Goal: Communication & Community: Answer question/provide support

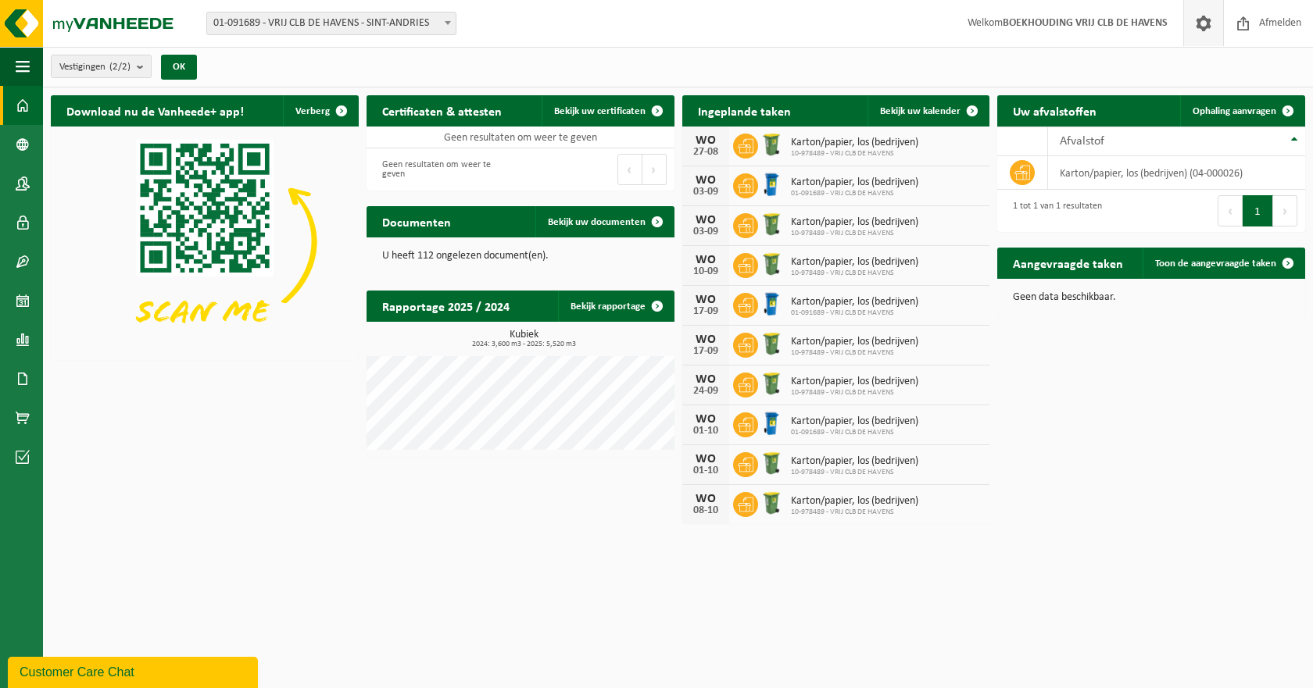
click at [1194, 23] on span at bounding box center [1203, 23] width 23 height 46
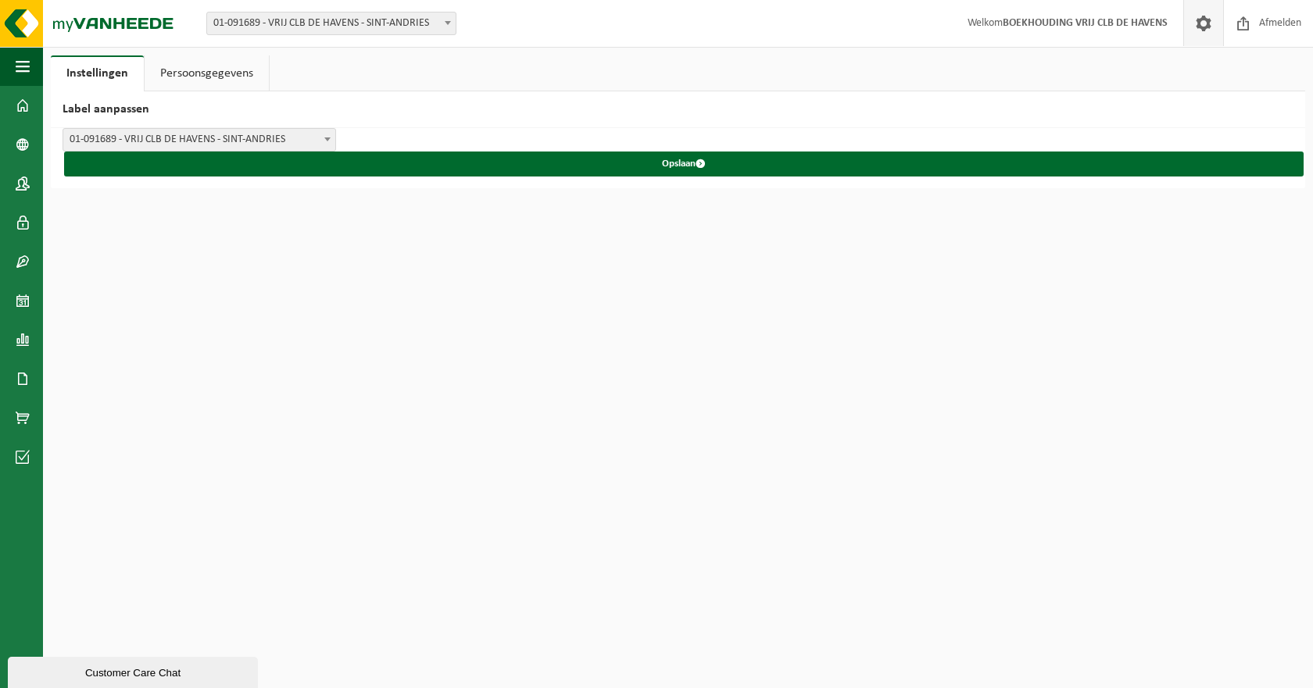
click at [234, 77] on link "Persoonsgegevens" at bounding box center [207, 73] width 124 height 36
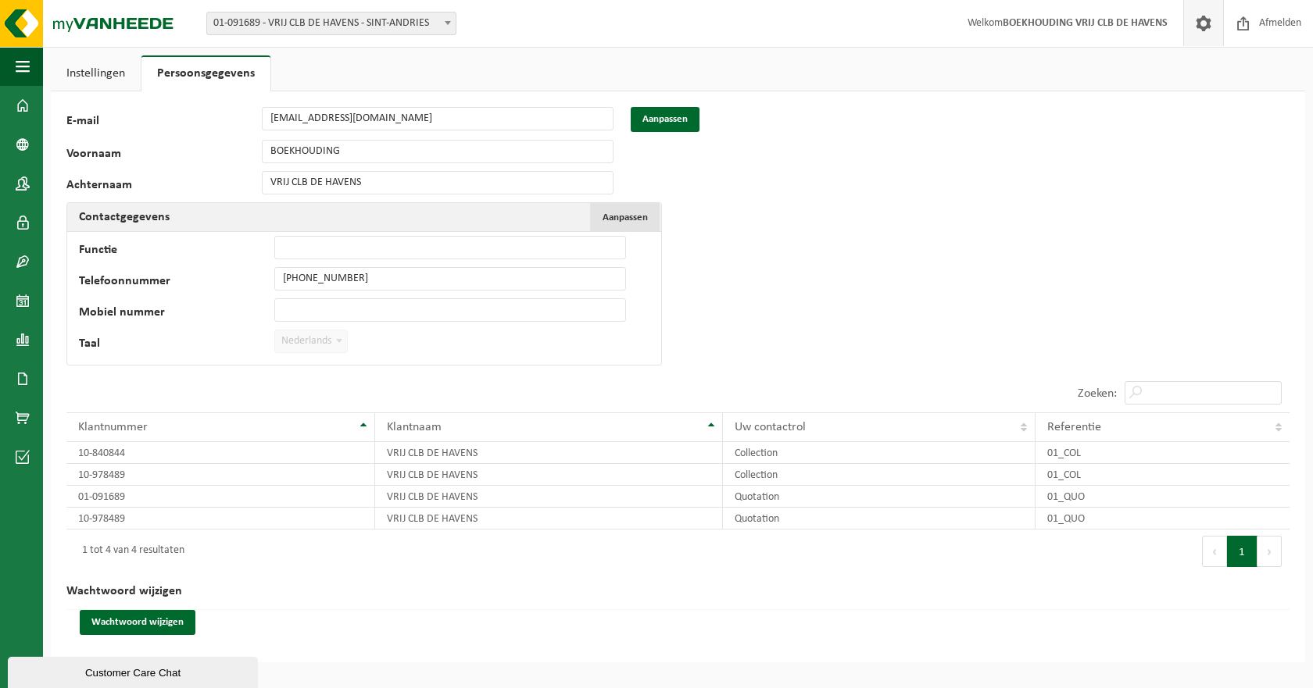
click at [624, 218] on span "Aanpassen" at bounding box center [624, 218] width 45 height 10
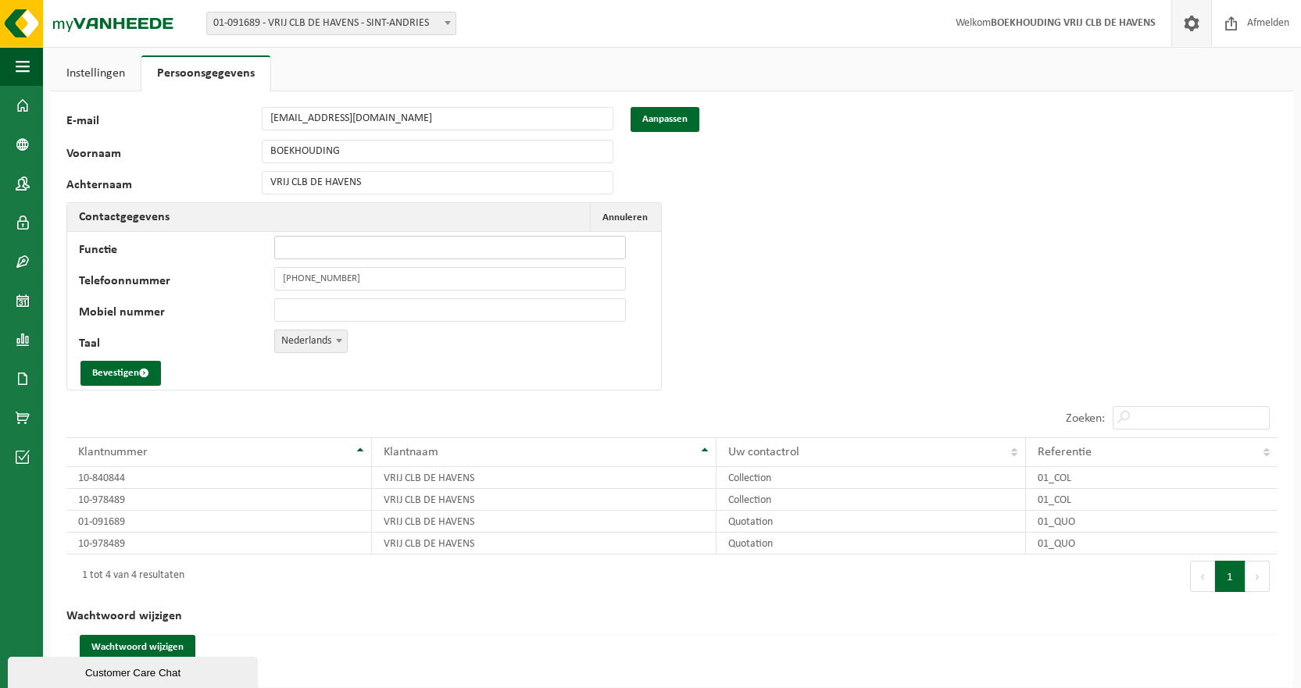
click at [339, 247] on input "Functie" at bounding box center [450, 247] width 352 height 23
type input "Els D'hoore, adm bediende"
click at [134, 370] on button "Bevestigen" at bounding box center [120, 373] width 80 height 25
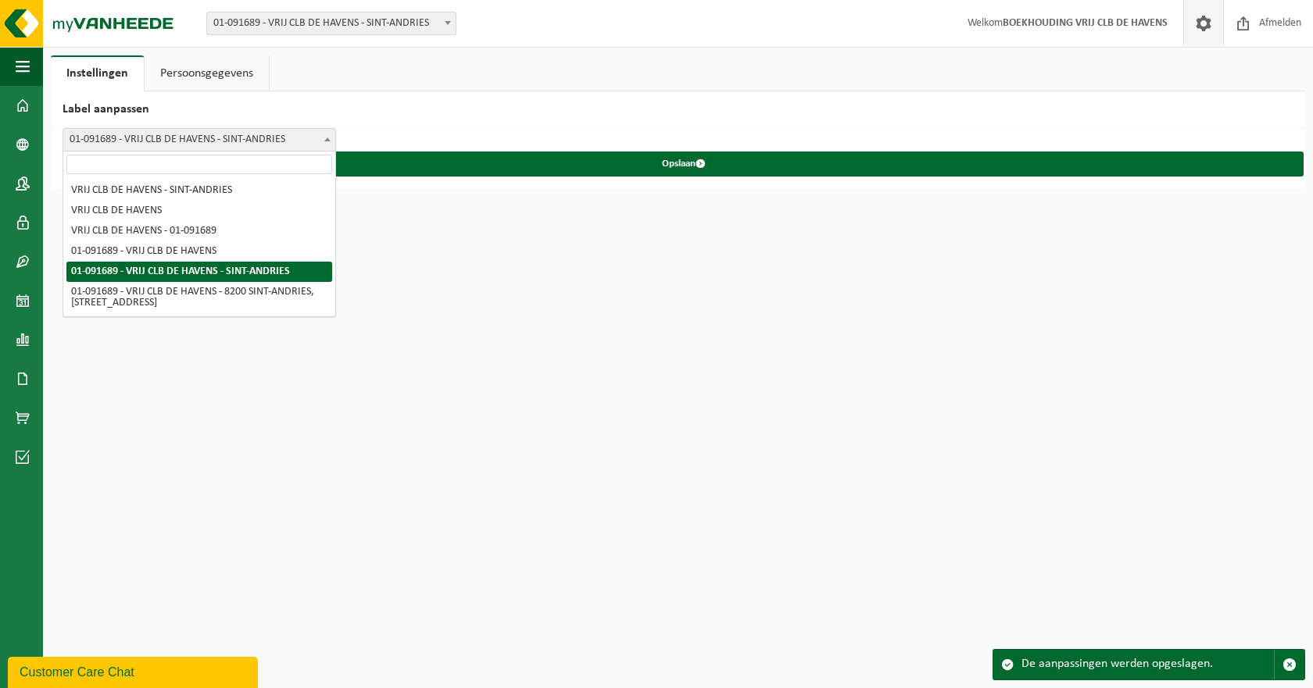
click at [328, 139] on b at bounding box center [327, 140] width 6 height 4
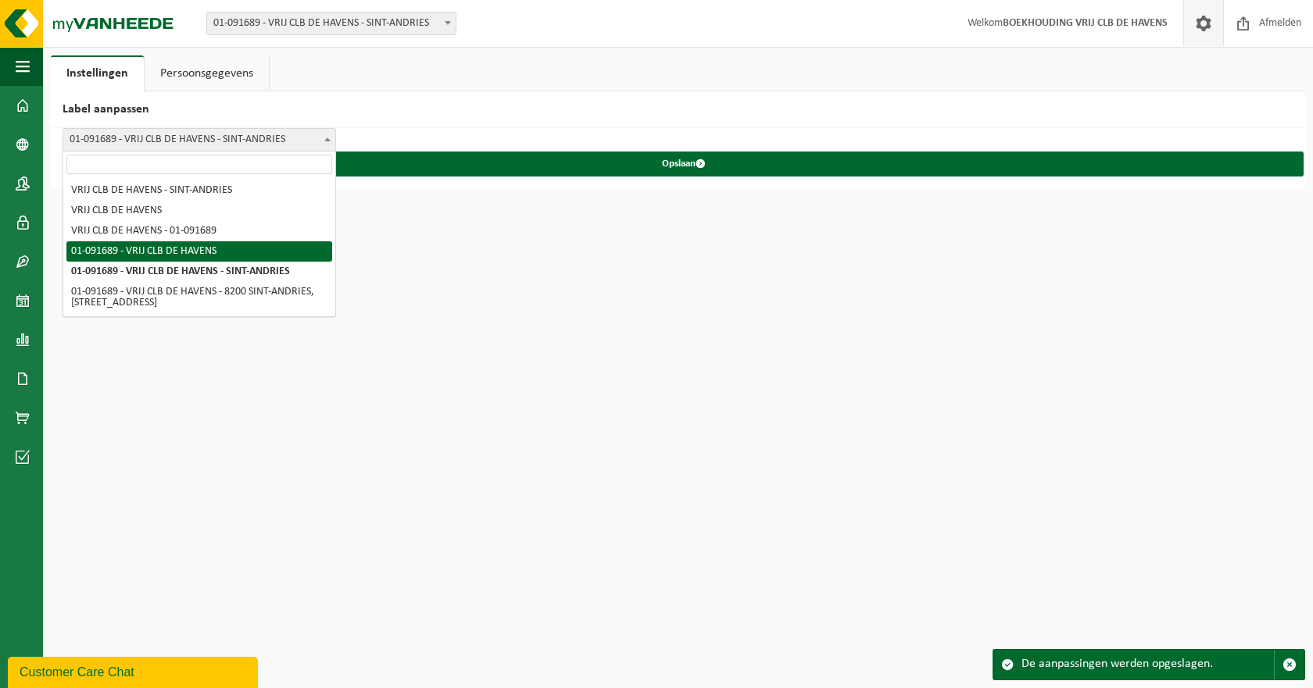
select select "3"
click at [197, 134] on span "01-091689 - VRIJ CLB DE HAVENS" at bounding box center [199, 140] width 272 height 22
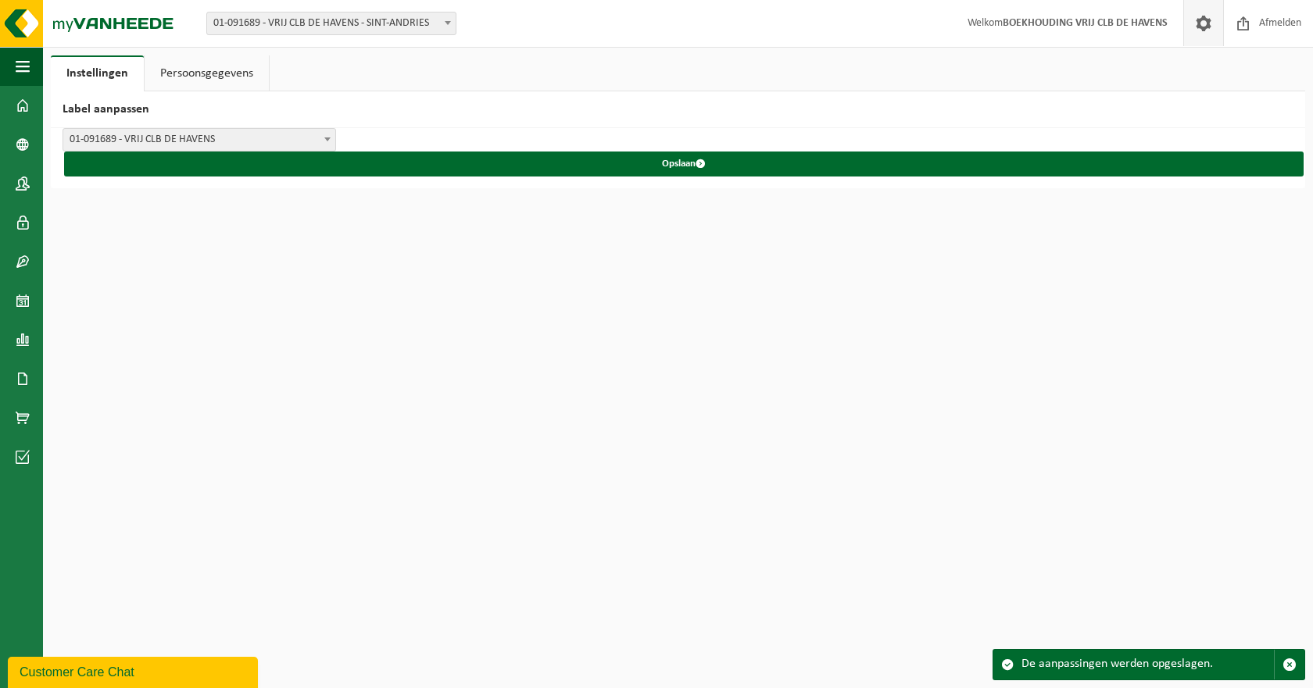
click at [225, 70] on link "Persoonsgegevens" at bounding box center [207, 73] width 124 height 36
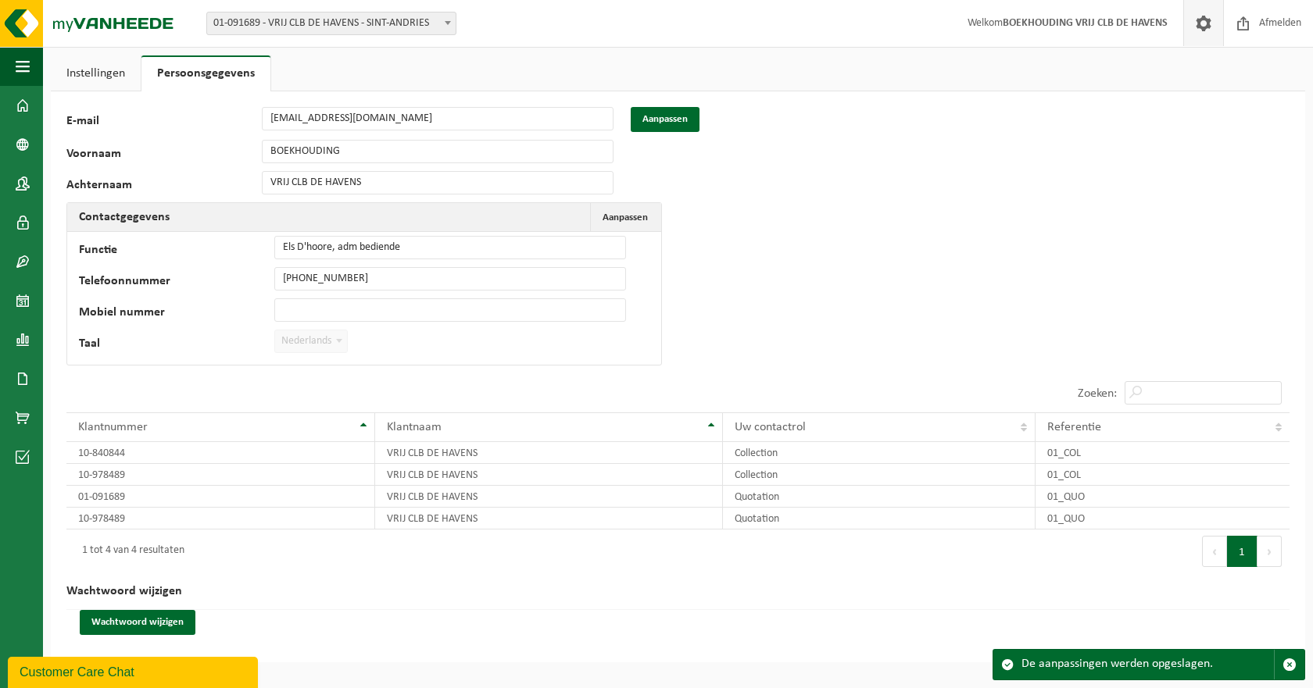
click at [106, 73] on link "Instellingen" at bounding box center [96, 73] width 90 height 36
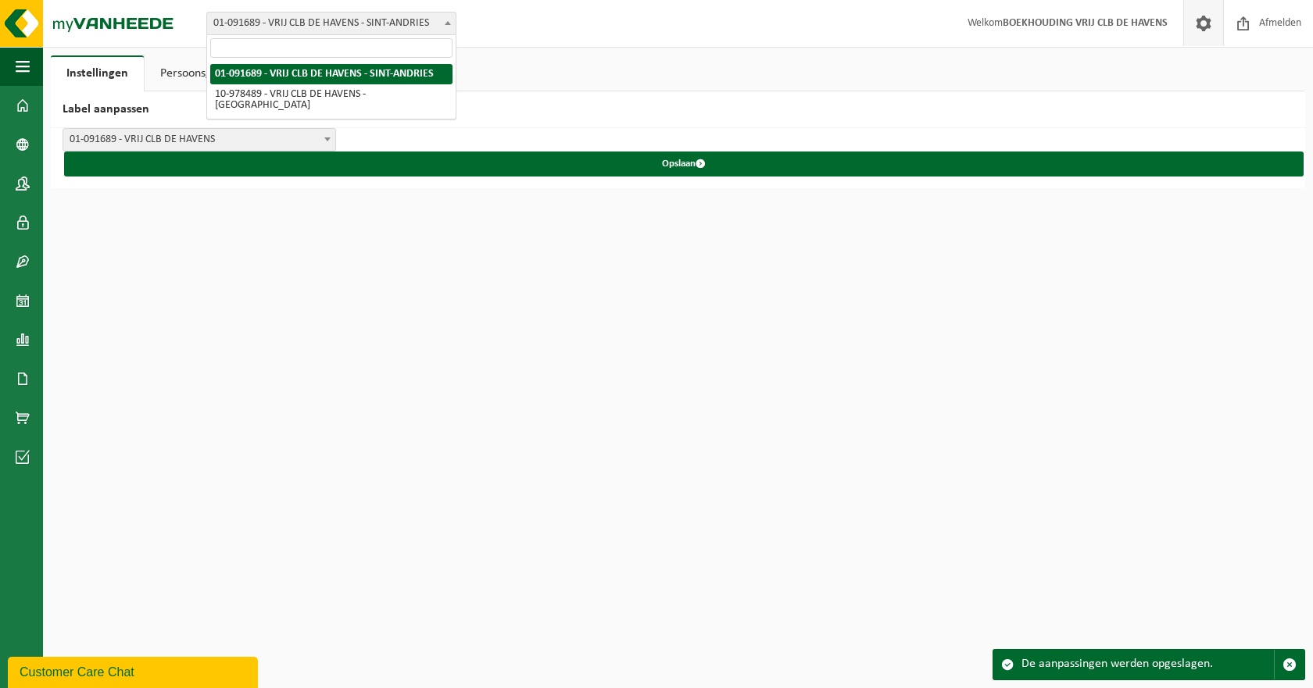
click at [445, 23] on b at bounding box center [448, 23] width 6 height 4
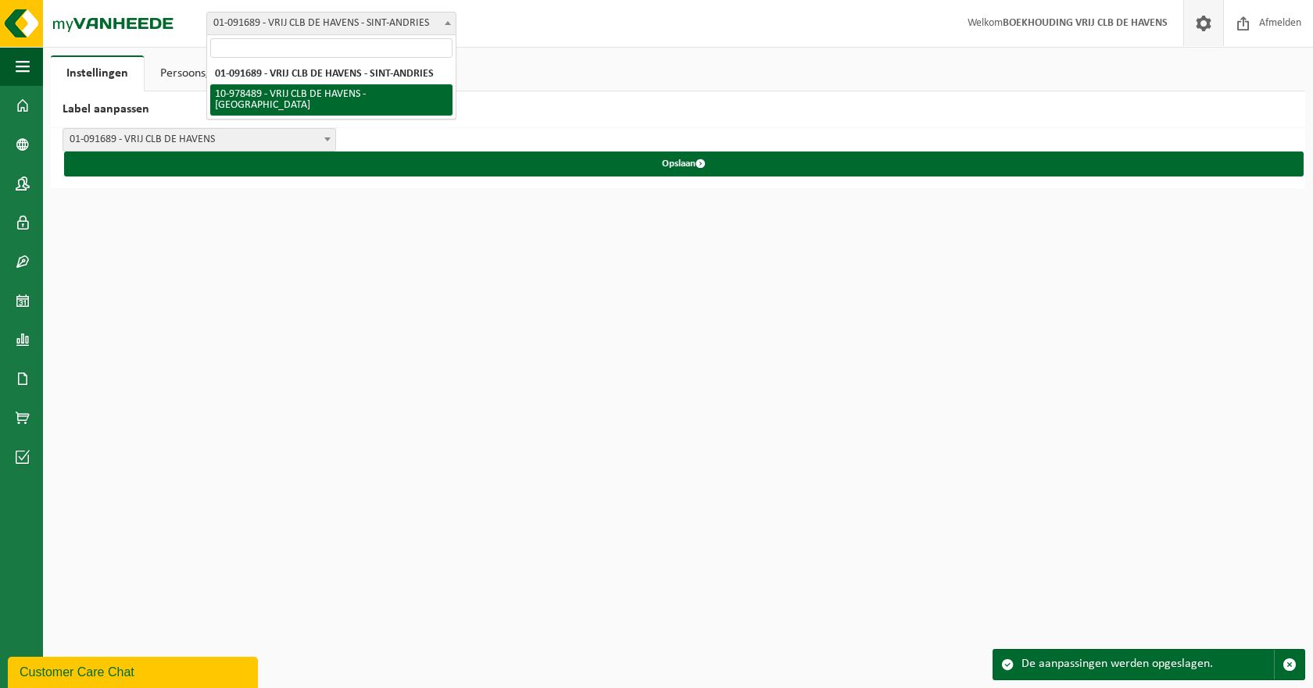
select select "160119"
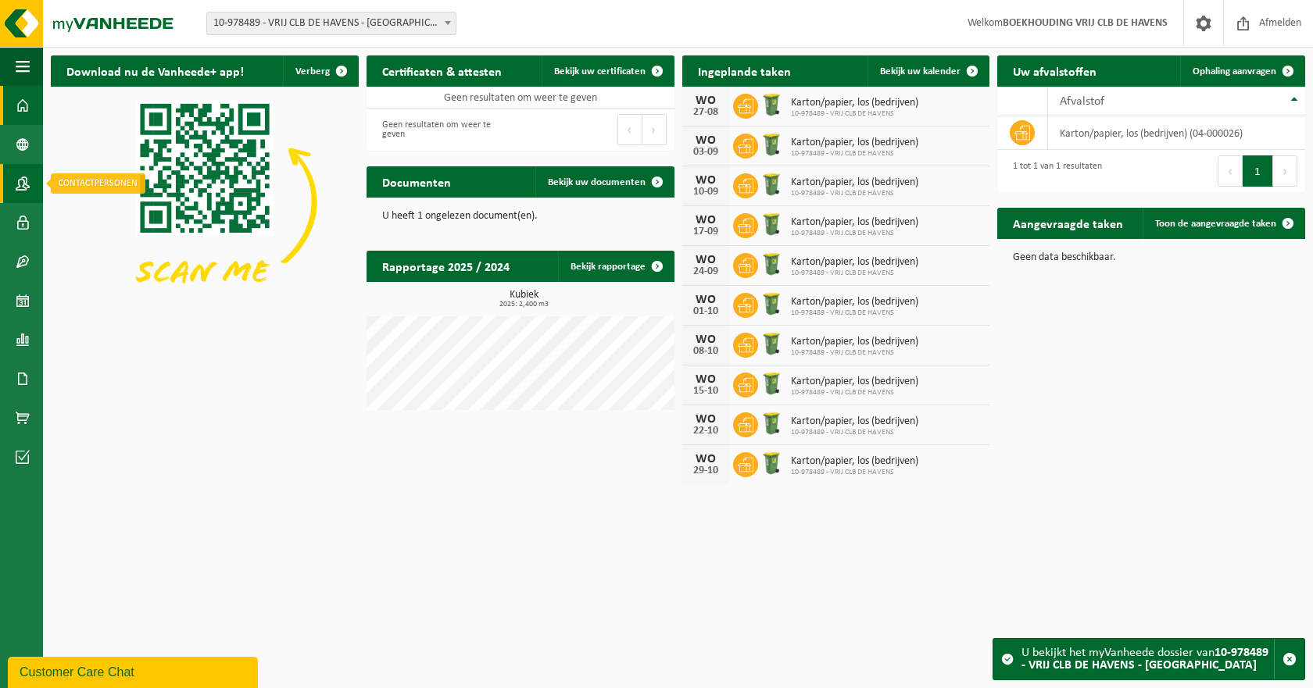
click at [20, 188] on span at bounding box center [23, 183] width 14 height 39
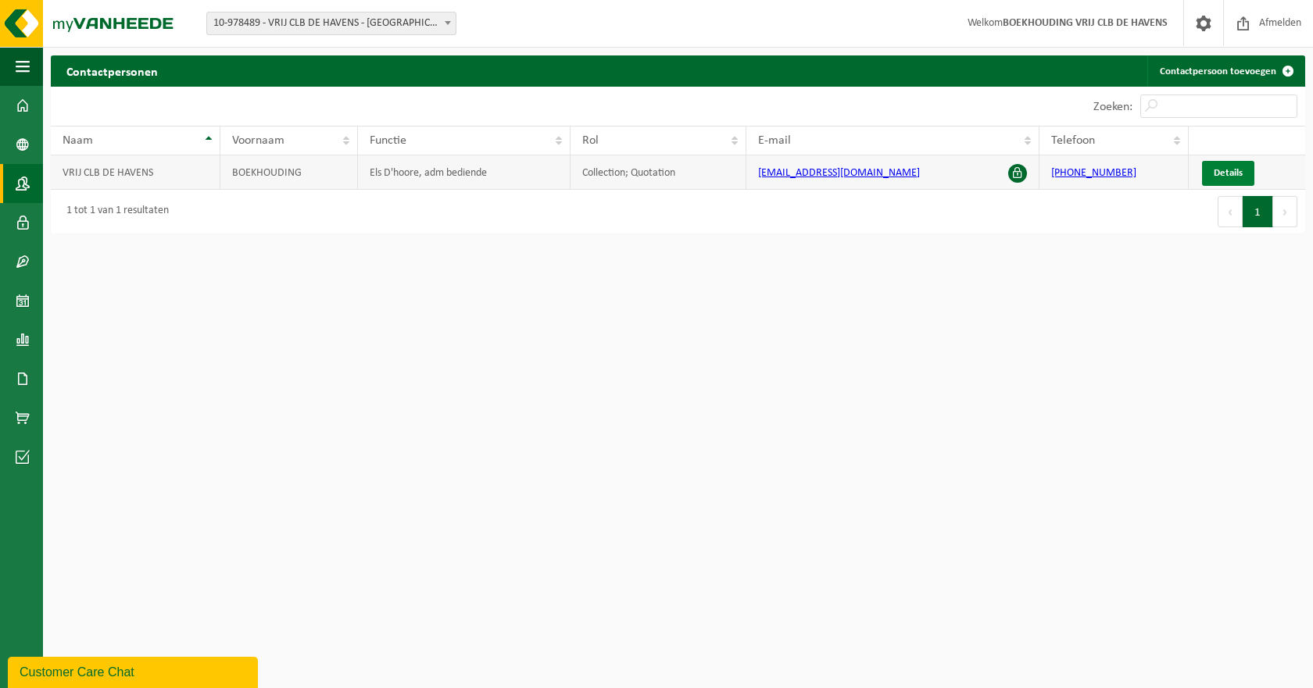
click at [1234, 173] on span "Details" at bounding box center [1227, 173] width 29 height 10
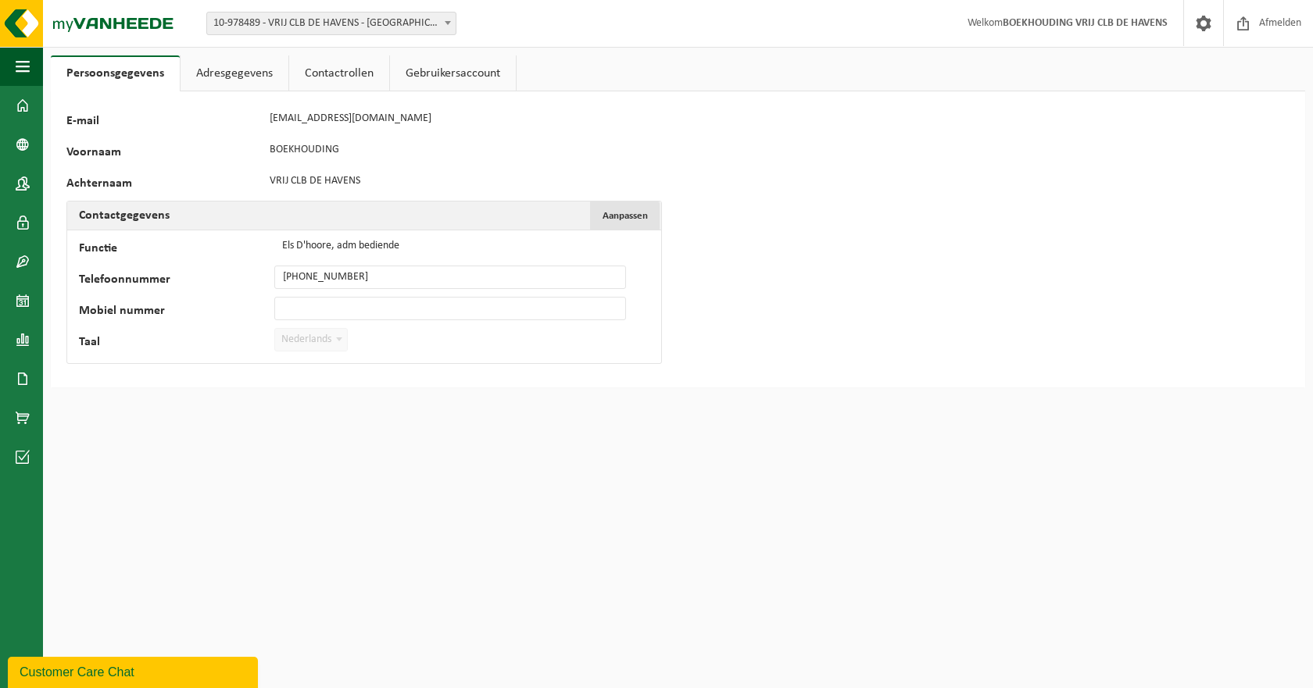
click at [646, 220] on span "Aanpassen" at bounding box center [624, 216] width 45 height 10
click at [414, 241] on input "Els D'hoore, adm bediende" at bounding box center [450, 245] width 352 height 23
drag, startPoint x: 414, startPoint y: 243, endPoint x: 278, endPoint y: 243, distance: 136.0
click at [278, 243] on input "Els D'hoore, adm bediende" at bounding box center [450, 245] width 352 height 23
click at [116, 371] on button "Bevestigen" at bounding box center [120, 371] width 80 height 25
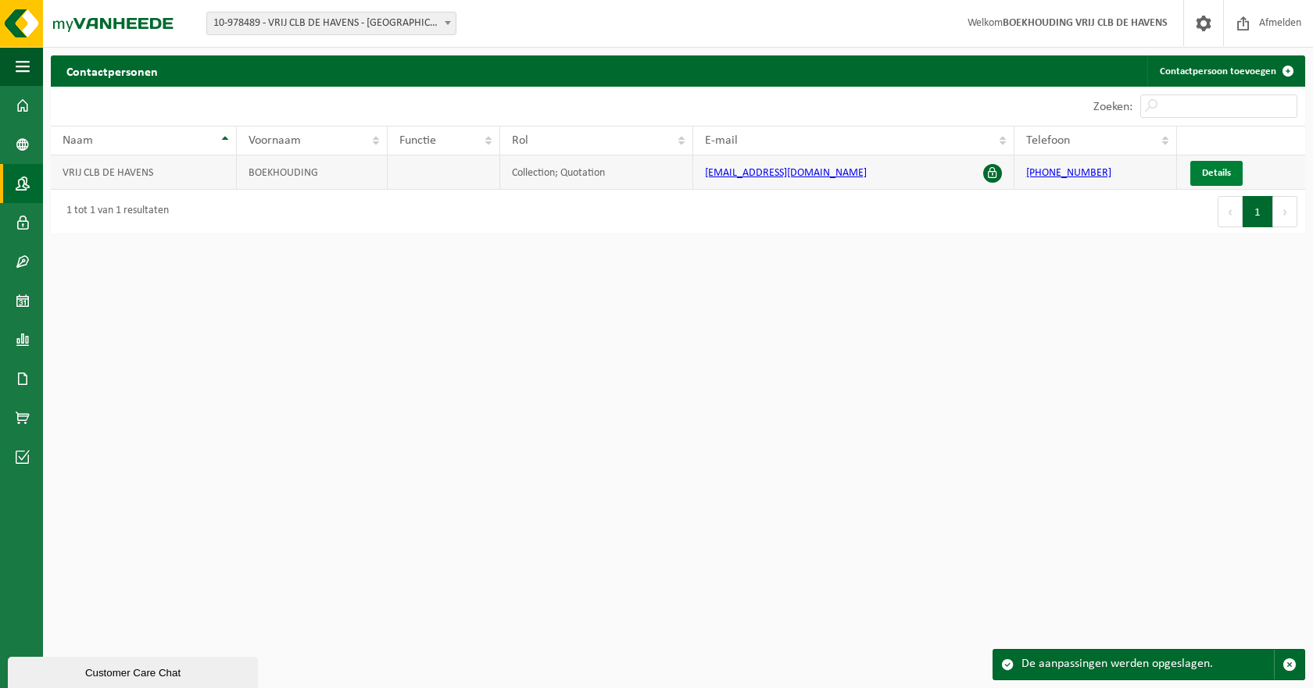
click at [1217, 174] on span "Details" at bounding box center [1216, 173] width 29 height 10
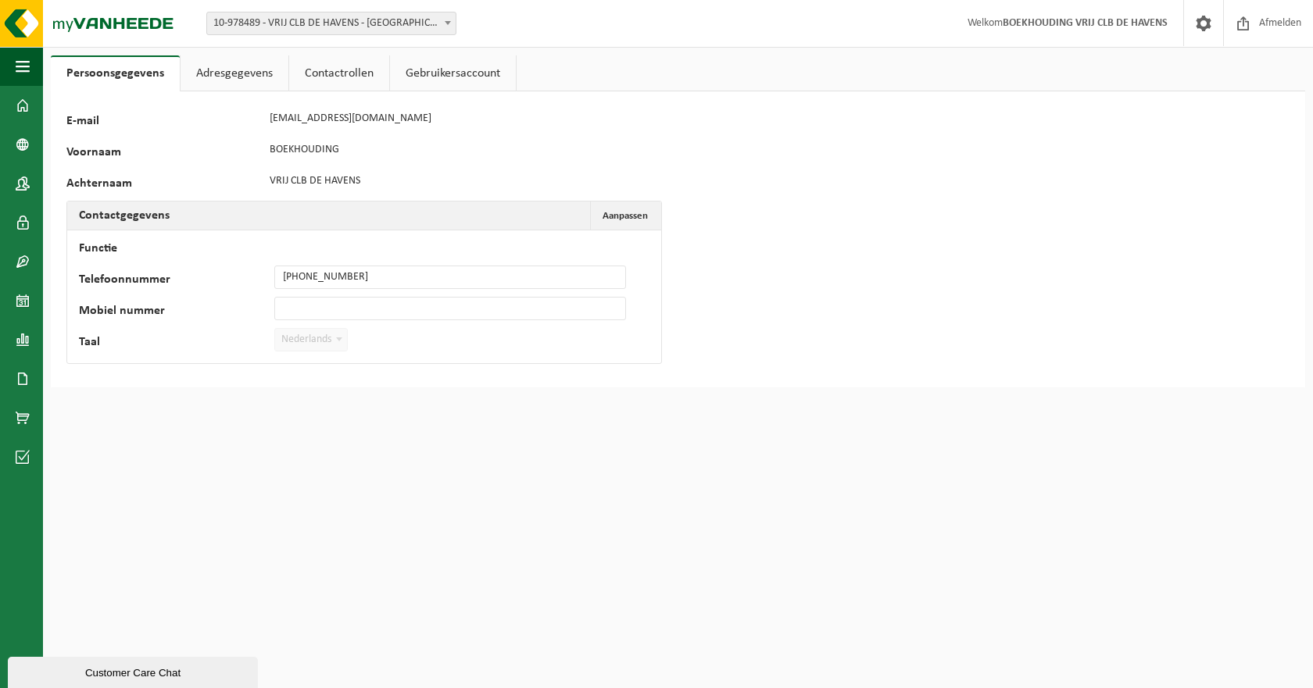
click at [250, 77] on link "Adresgegevens" at bounding box center [234, 73] width 108 height 36
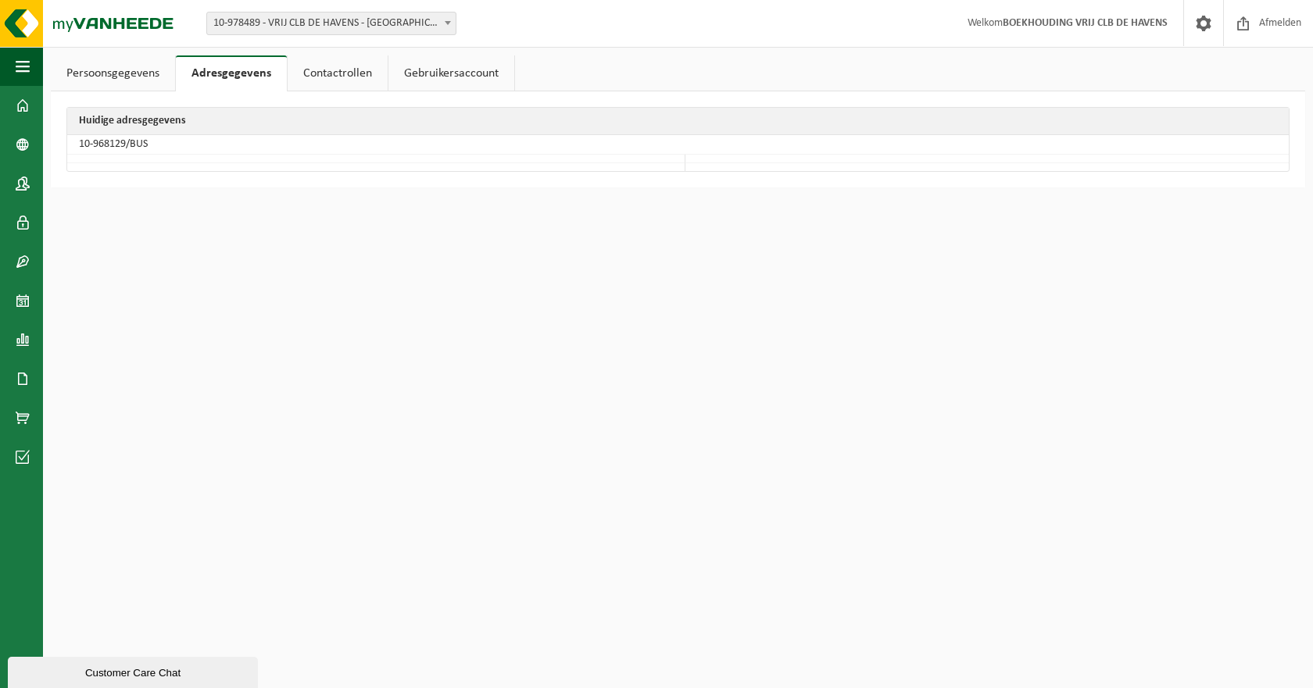
click at [445, 77] on link "Gebruikersaccount" at bounding box center [451, 73] width 126 height 36
click at [132, 145] on td "ann.vantroos@vrijclbdehavens.be" at bounding box center [677, 144] width 1221 height 19
click at [281, 118] on th "Volgende emailadressen zijn gekoppeld als gebruiker:" at bounding box center [677, 121] width 1221 height 27
drag, startPoint x: 281, startPoint y: 118, endPoint x: 427, endPoint y: 99, distance: 146.5
click at [286, 120] on th "Volgende emailadressen zijn gekoppeld als gebruiker:" at bounding box center [677, 121] width 1221 height 27
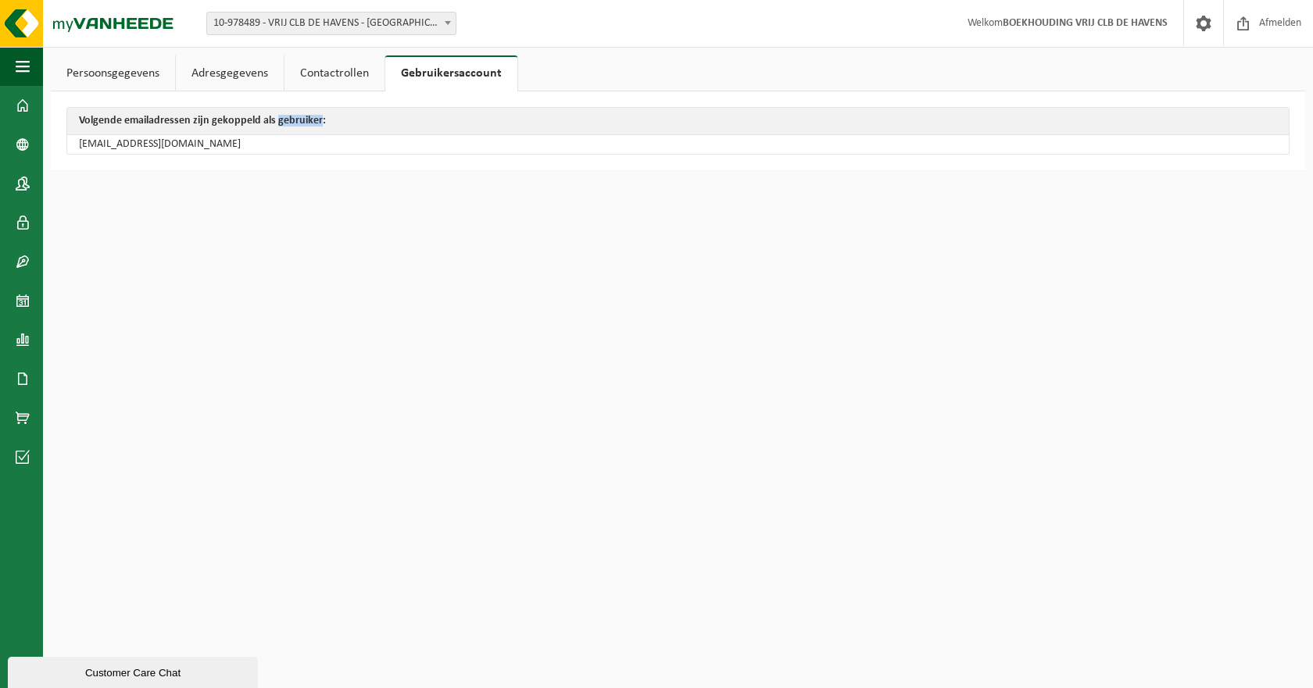
click at [430, 75] on link "Gebruikersaccount" at bounding box center [451, 73] width 132 height 36
click at [295, 134] on th "Volgende emailadressen zijn gekoppeld als gebruiker:" at bounding box center [677, 121] width 1221 height 27
click at [293, 141] on td "[EMAIL_ADDRESS][DOMAIN_NAME]" at bounding box center [677, 144] width 1221 height 19
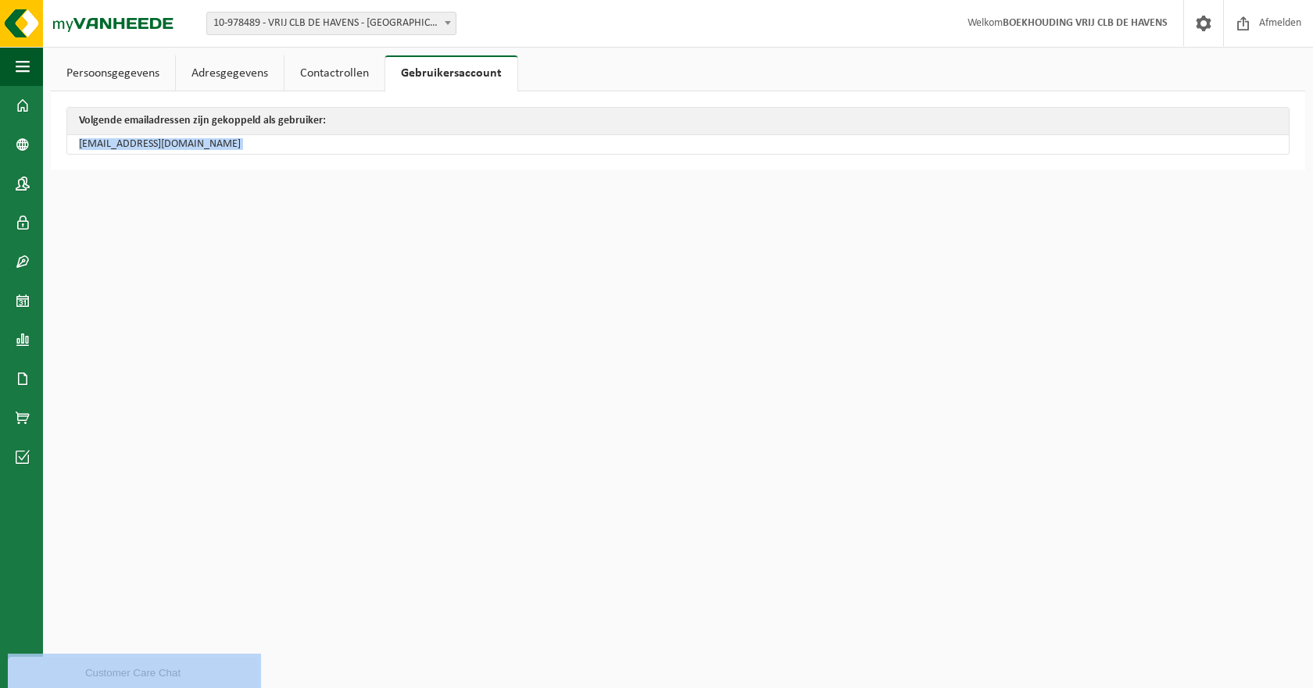
click at [293, 141] on td "[EMAIL_ADDRESS][DOMAIN_NAME]" at bounding box center [677, 144] width 1221 height 19
click at [292, 144] on td "[EMAIL_ADDRESS][DOMAIN_NAME]" at bounding box center [677, 144] width 1221 height 19
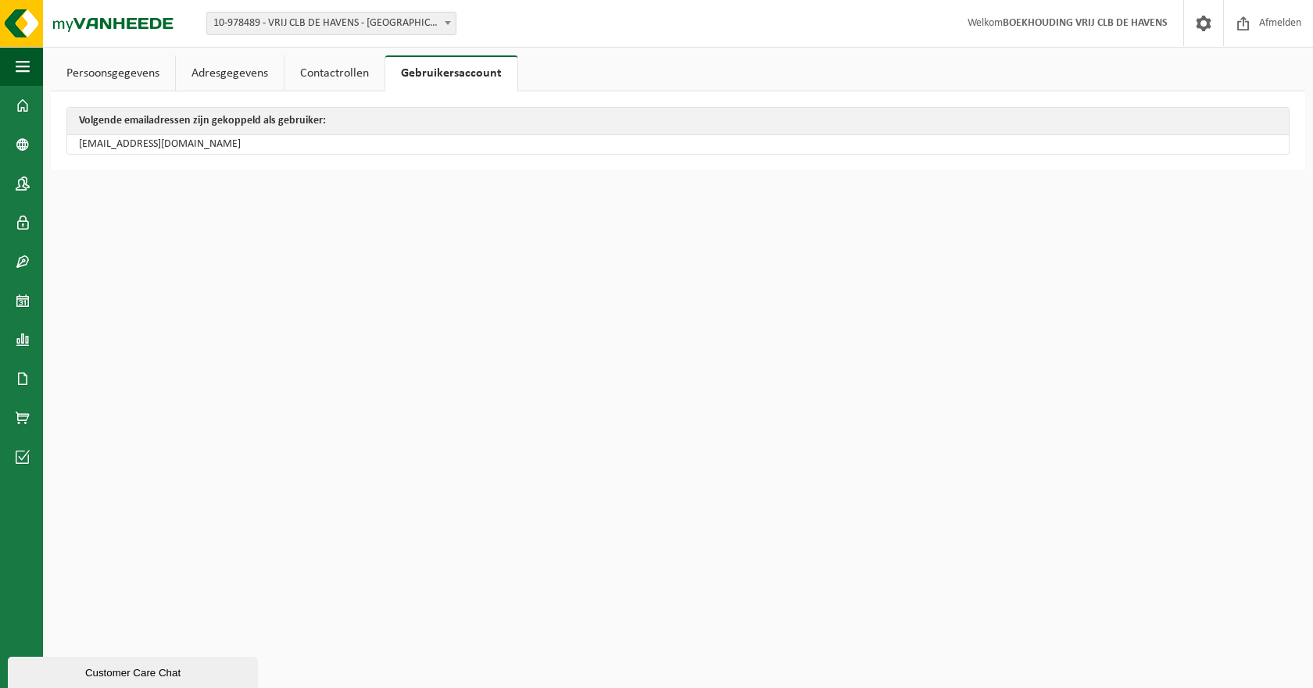
click at [292, 144] on td "[EMAIL_ADDRESS][DOMAIN_NAME]" at bounding box center [677, 144] width 1221 height 19
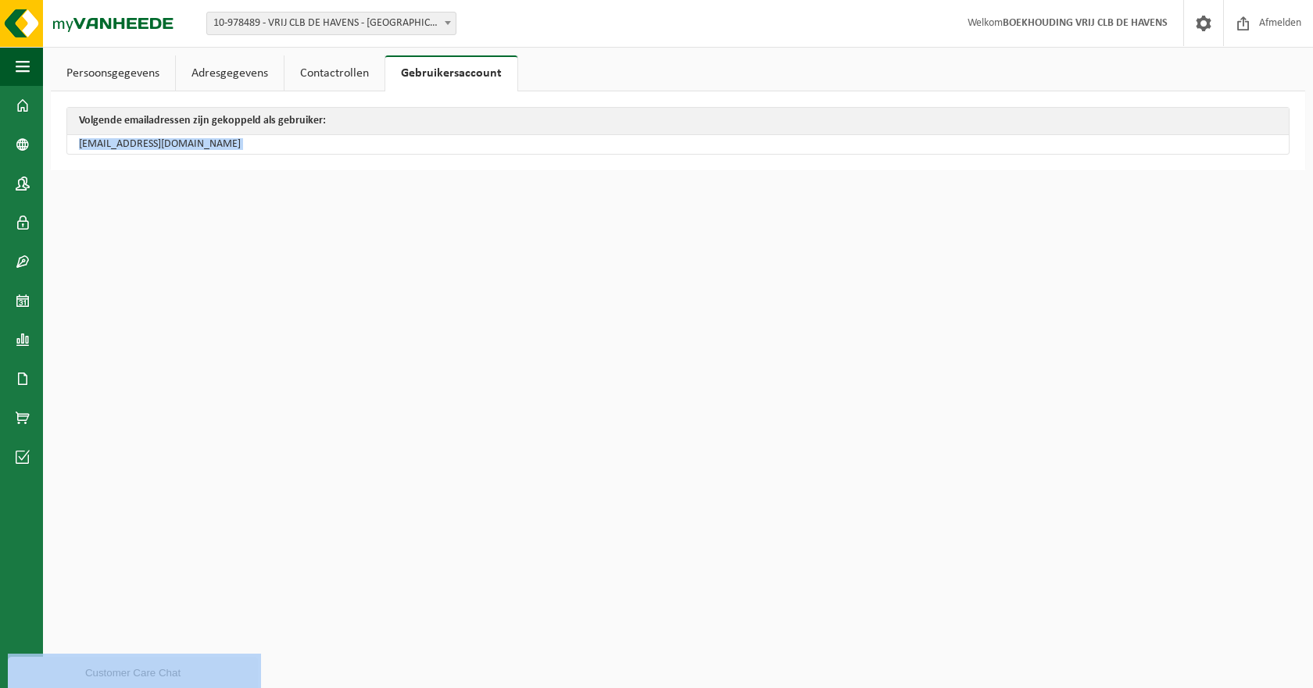
click at [292, 144] on td "ann.vantroos@vrijclbdehavens.be" at bounding box center [677, 144] width 1221 height 19
click at [363, 76] on link "Contactrollen" at bounding box center [334, 73] width 100 height 36
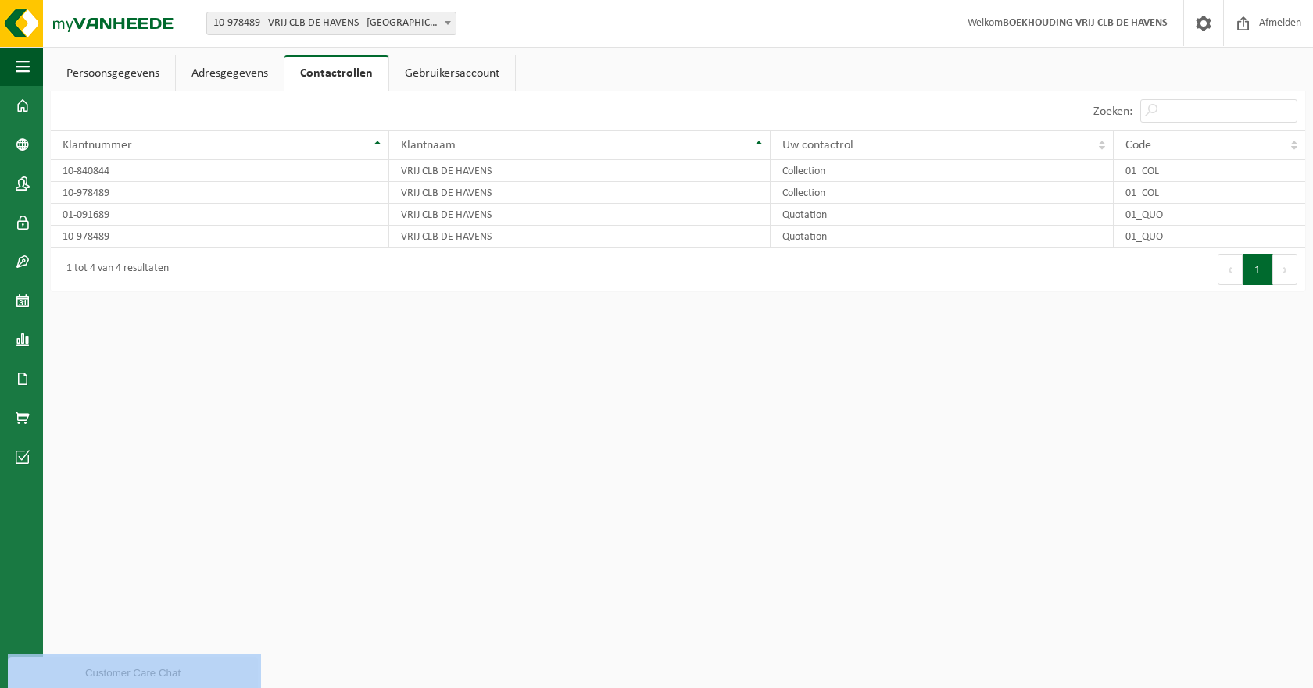
click at [427, 70] on link "Gebruikersaccount" at bounding box center [452, 73] width 126 height 36
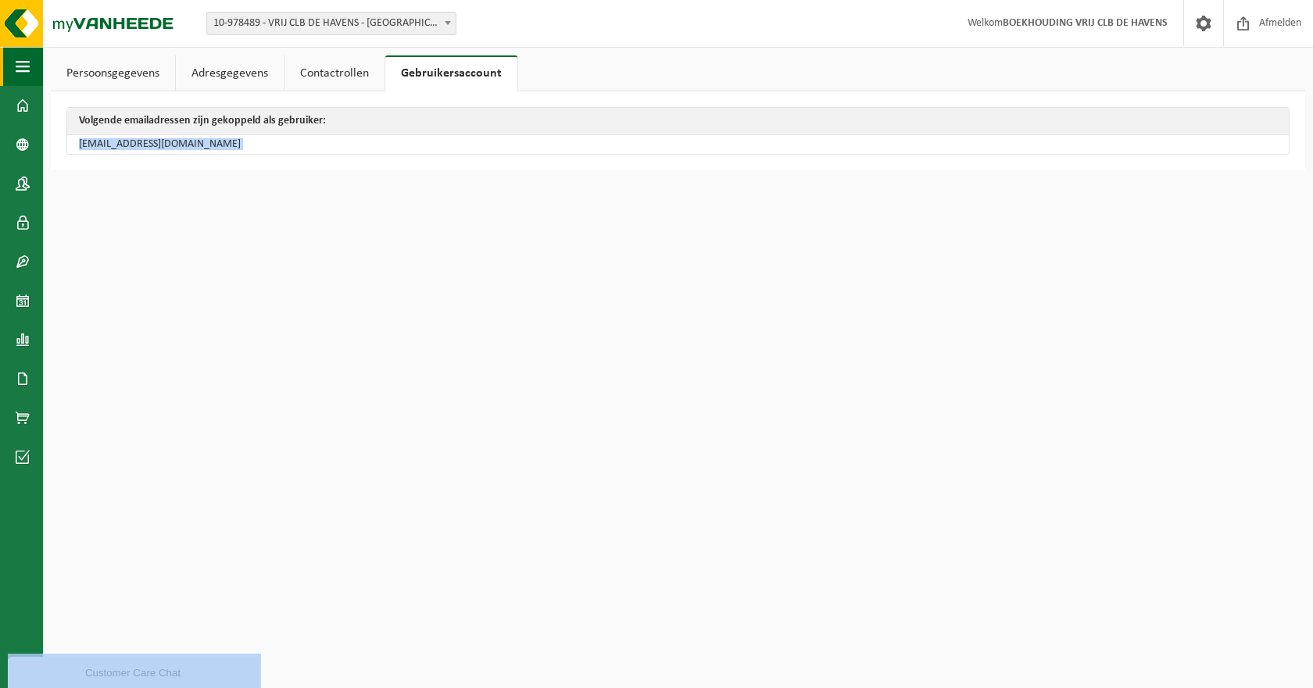
click at [25, 65] on span "button" at bounding box center [23, 66] width 14 height 39
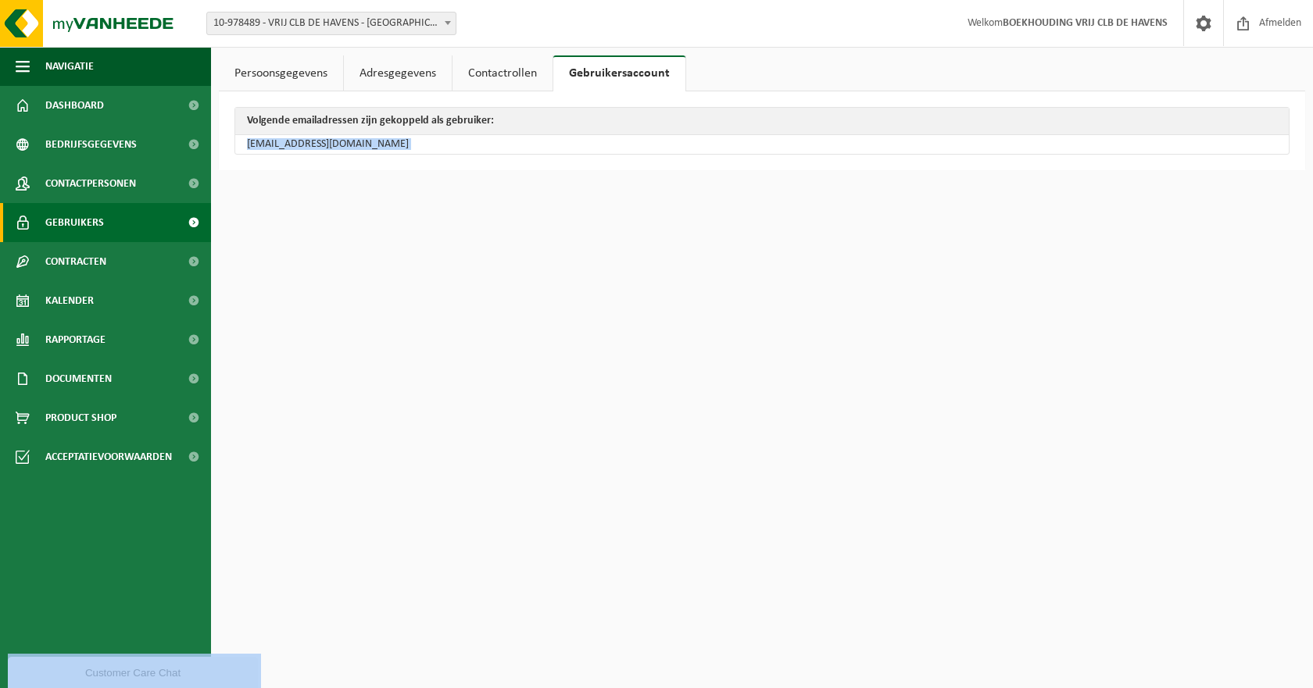
click at [78, 231] on span "Gebruikers" at bounding box center [74, 222] width 59 height 39
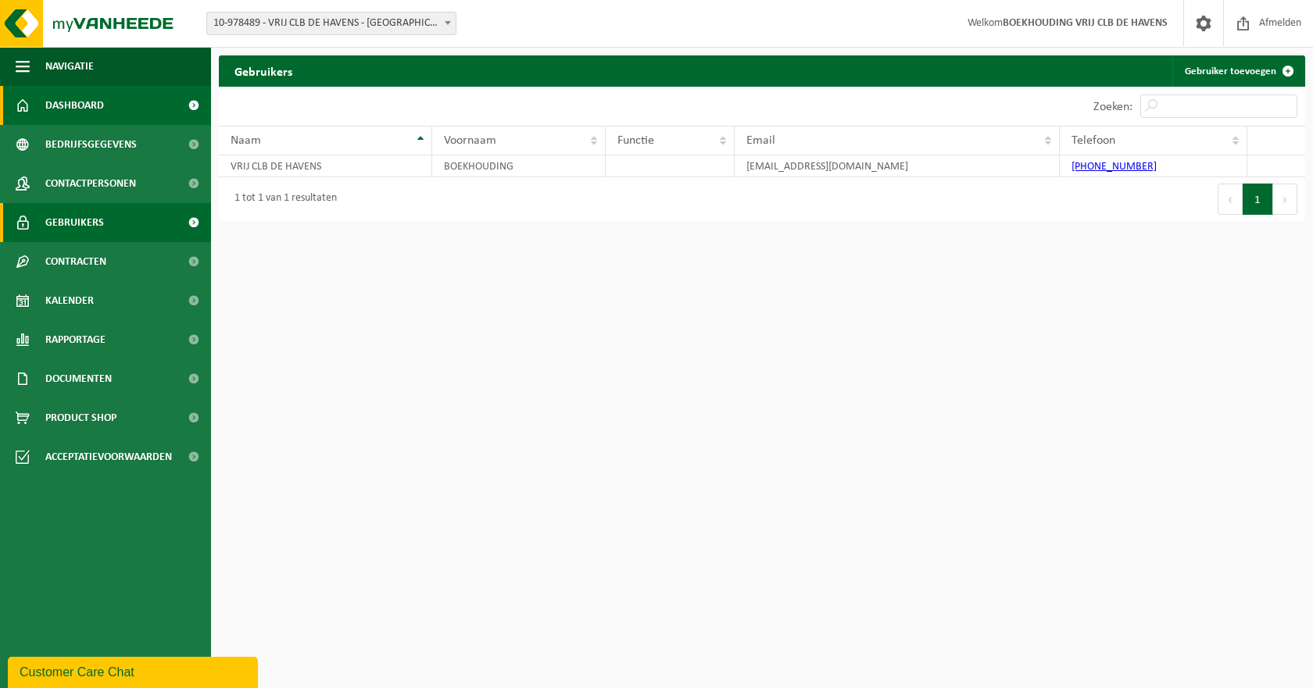
click at [136, 121] on link "Dashboard" at bounding box center [105, 105] width 211 height 39
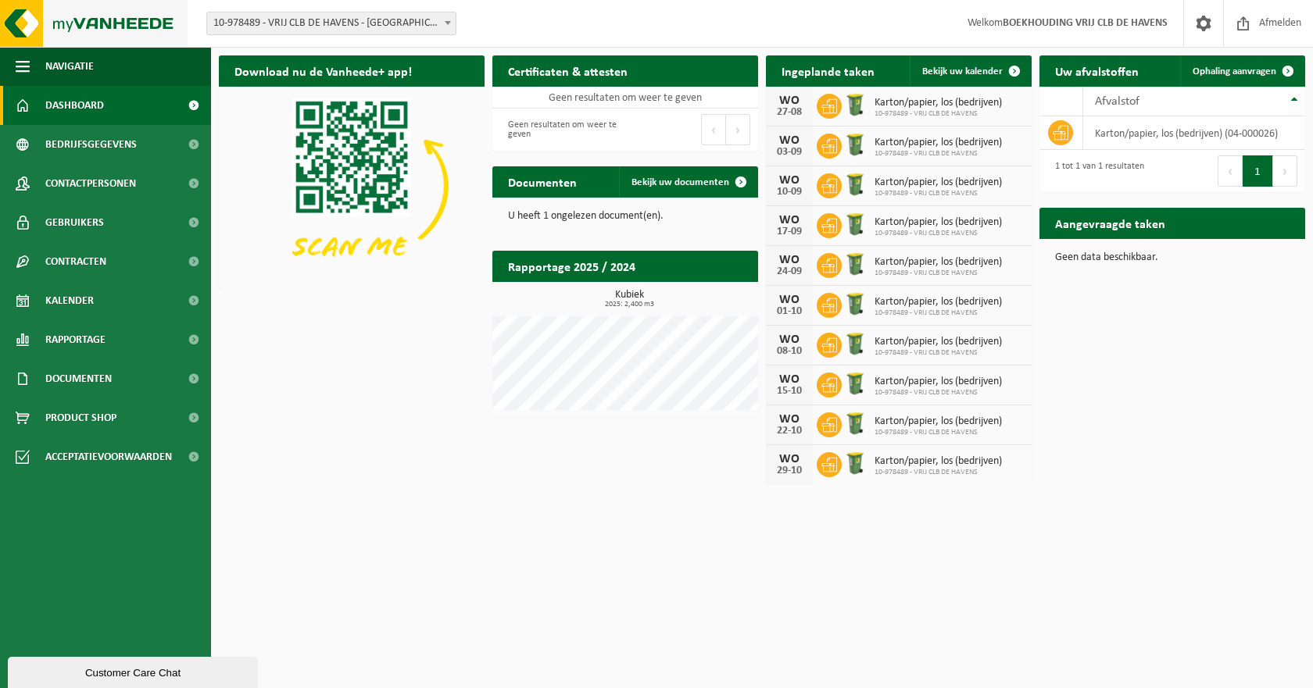
click at [18, 29] on img at bounding box center [94, 23] width 188 height 47
click at [113, 670] on div "Customer Care Chat" at bounding box center [133, 673] width 227 height 12
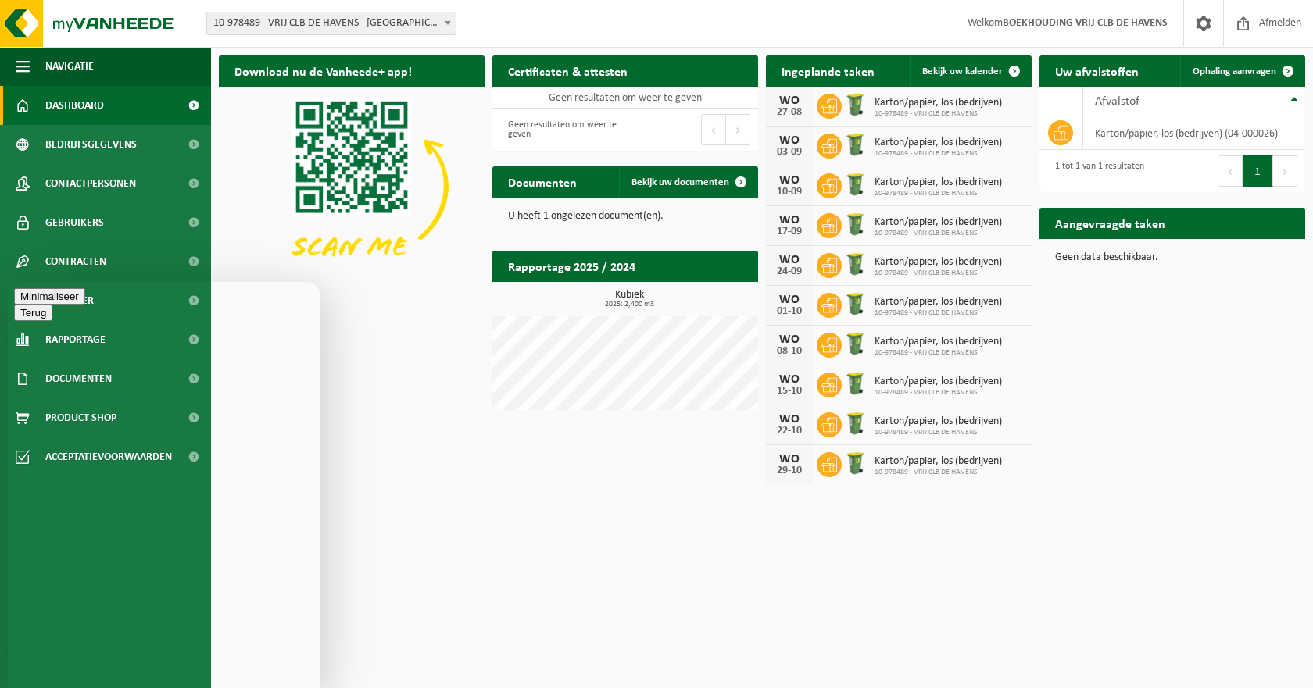
click at [8, 282] on textarea at bounding box center [8, 282] width 0 height 0
click at [8, 282] on textarea "Beste, een tijdje geleden vroeg mijn collega Ann Van Troos om het mailadres aan…" at bounding box center [8, 282] width 0 height 0
type textarea "Beste, een tijdje geleden vroeg mijn collega Ann Van Troos om het mailadres aan…"
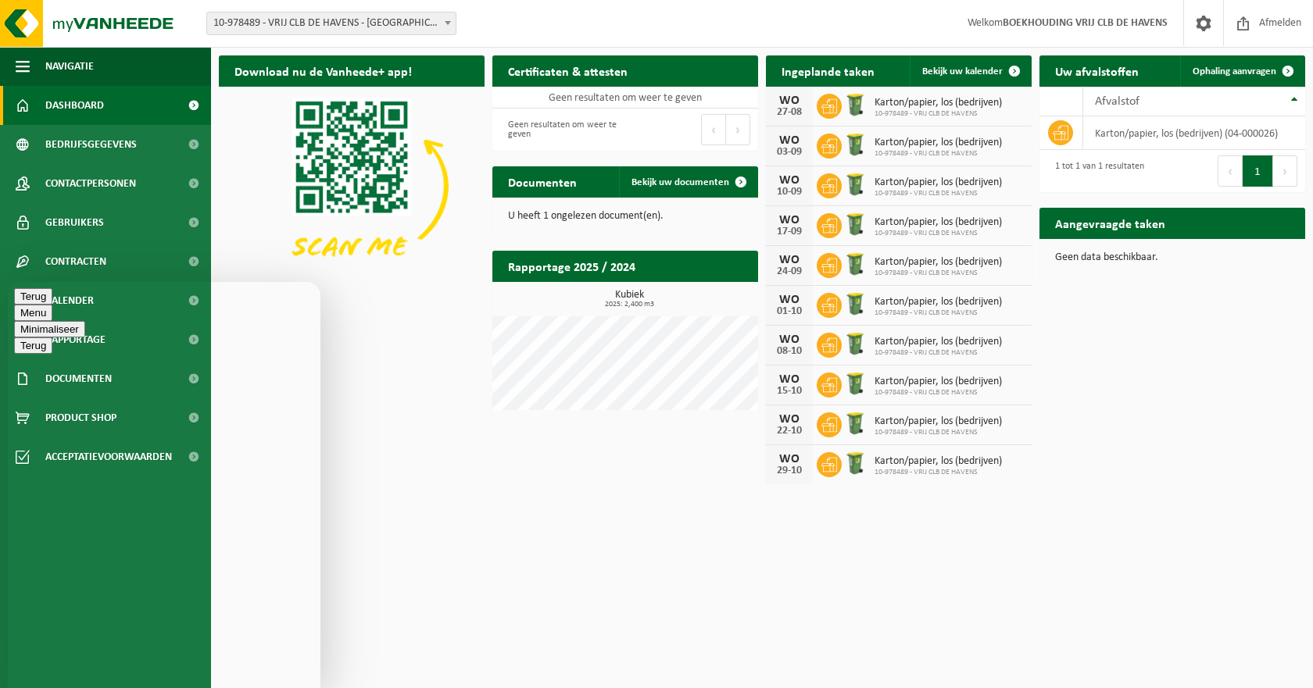
click at [8, 282] on textarea "Beste, een tijdje geleden vroeg mijn collega Ann Van Troos om het mailadres aan…" at bounding box center [8, 282] width 0 height 0
click at [8, 282] on textarea "Ann is sinds vorig week op pensioen" at bounding box center [8, 282] width 0 height 0
click at [8, 282] on textarea "Bij de contactgegevens is dit in orde gebracht maar bij het gebruikersaccount s…" at bounding box center [8, 282] width 0 height 0
type textarea "Bij de contactgegevens is dit in orde gebracht maar bij het gebruikersaccount s…"
type textarea "Alvast bedankt!"
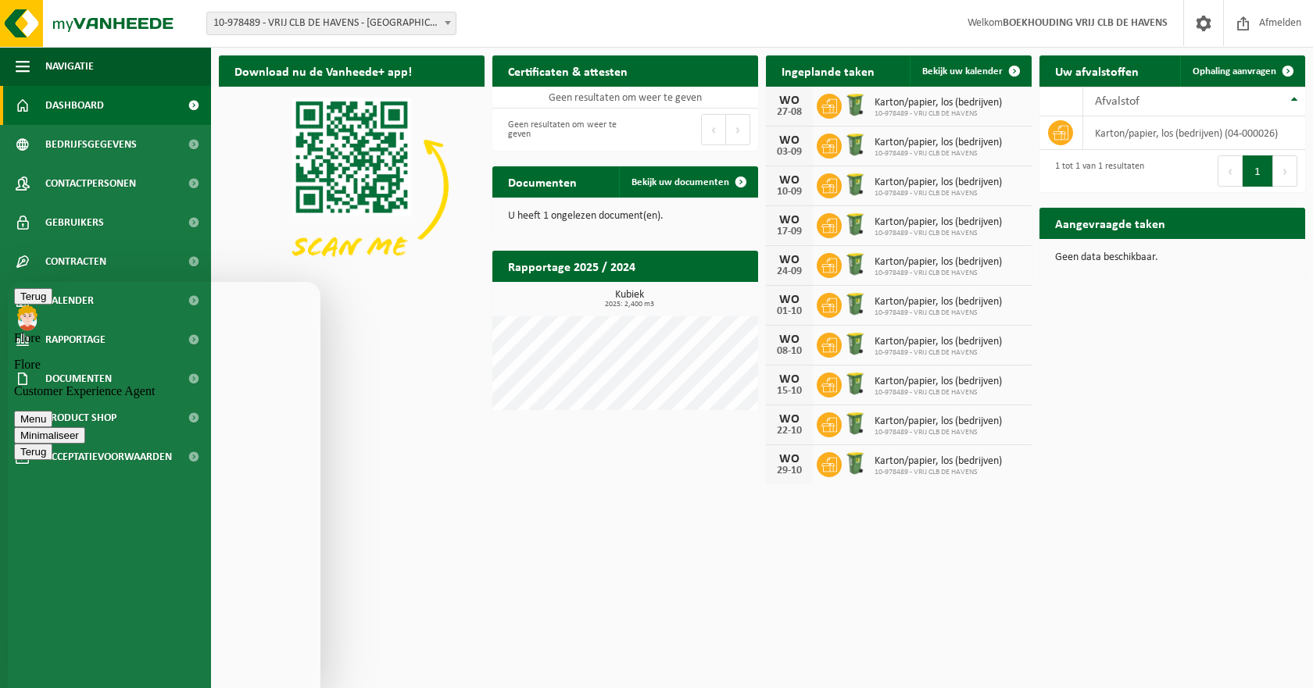
scroll to position [1, 0]
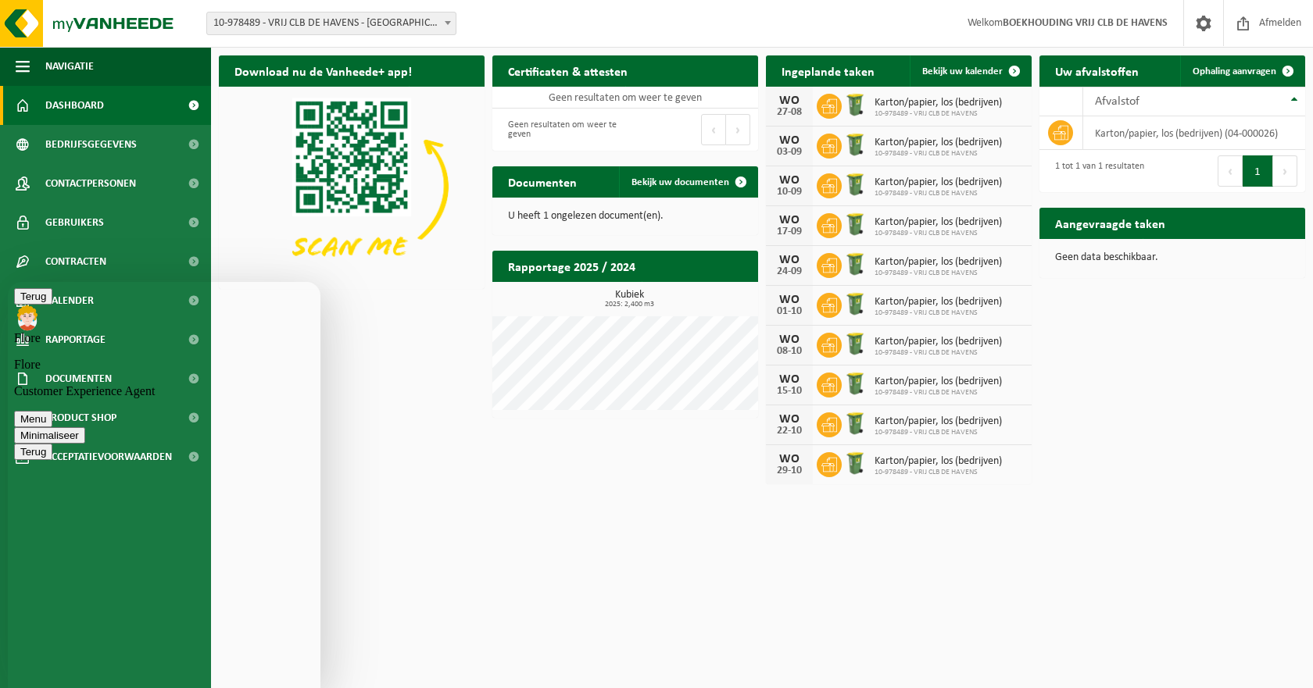
click at [8, 282] on icon "Group of buttons" at bounding box center [8, 282] width 0 height 0
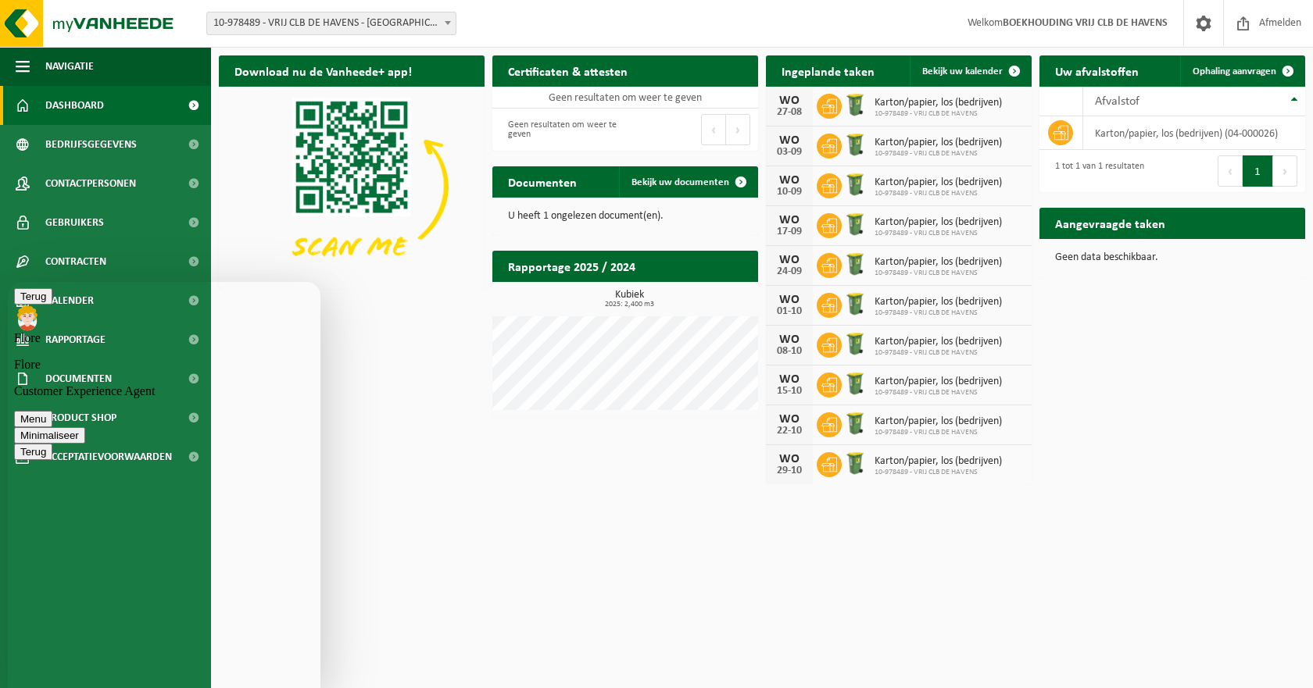
click at [85, 427] on button "Minimaliseer" at bounding box center [49, 435] width 71 height 16
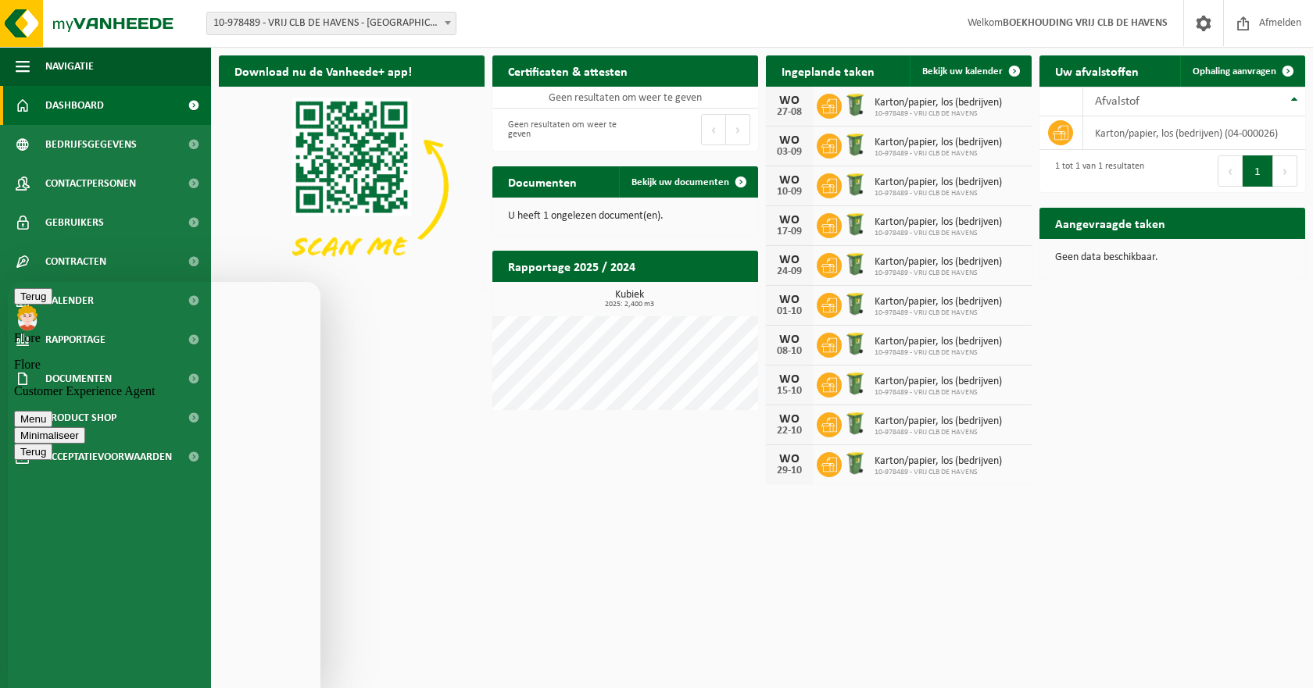
click at [85, 427] on button "Minimaliseer" at bounding box center [49, 435] width 71 height 16
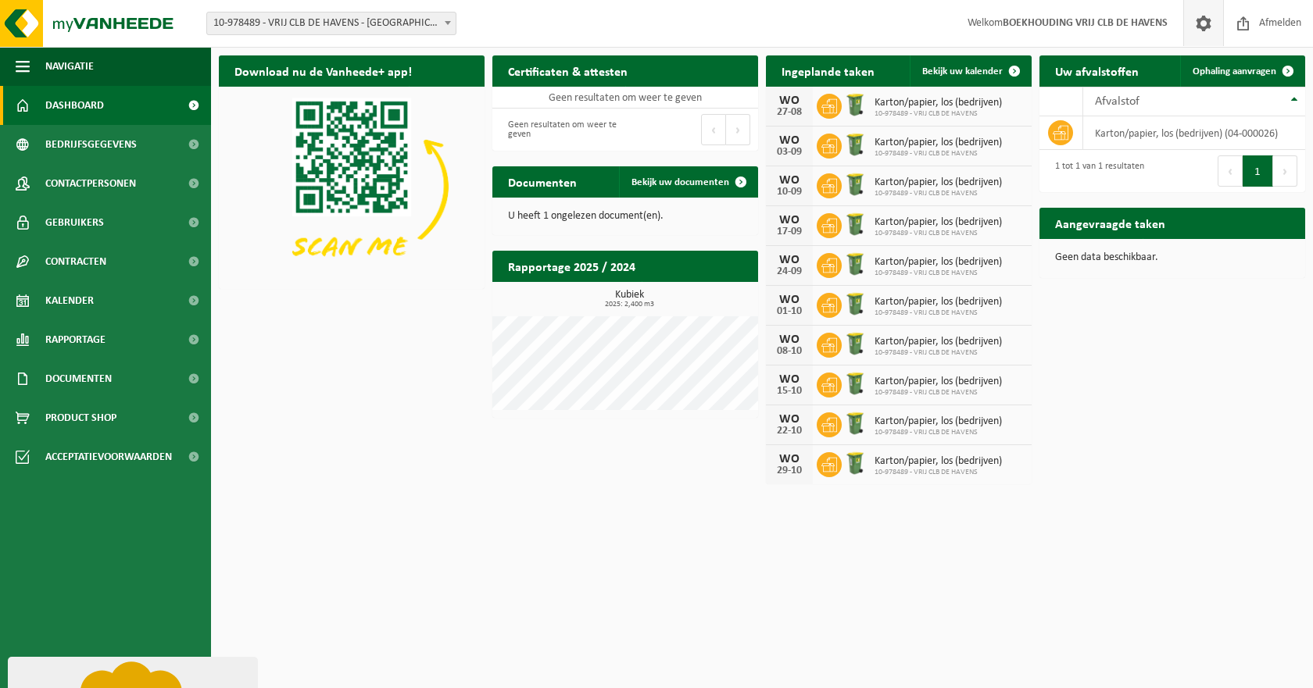
click at [1199, 23] on span at bounding box center [1203, 23] width 23 height 46
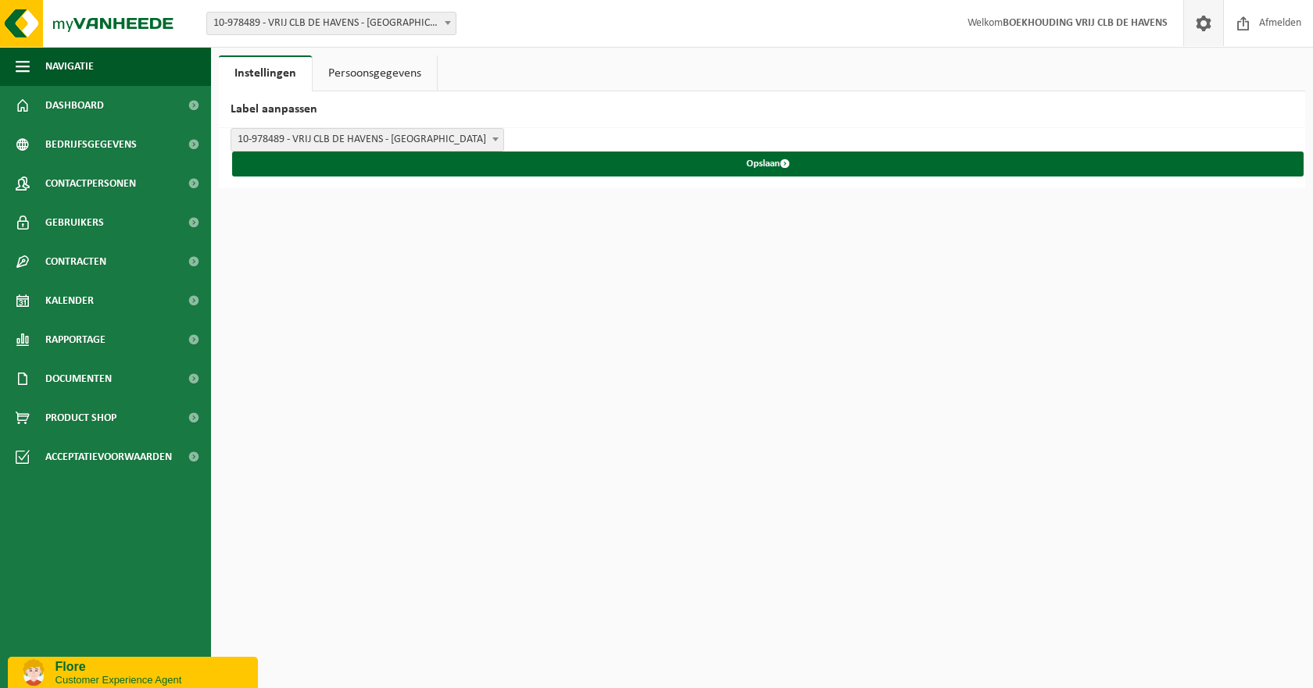
click at [384, 77] on link "Persoonsgegevens" at bounding box center [375, 73] width 124 height 36
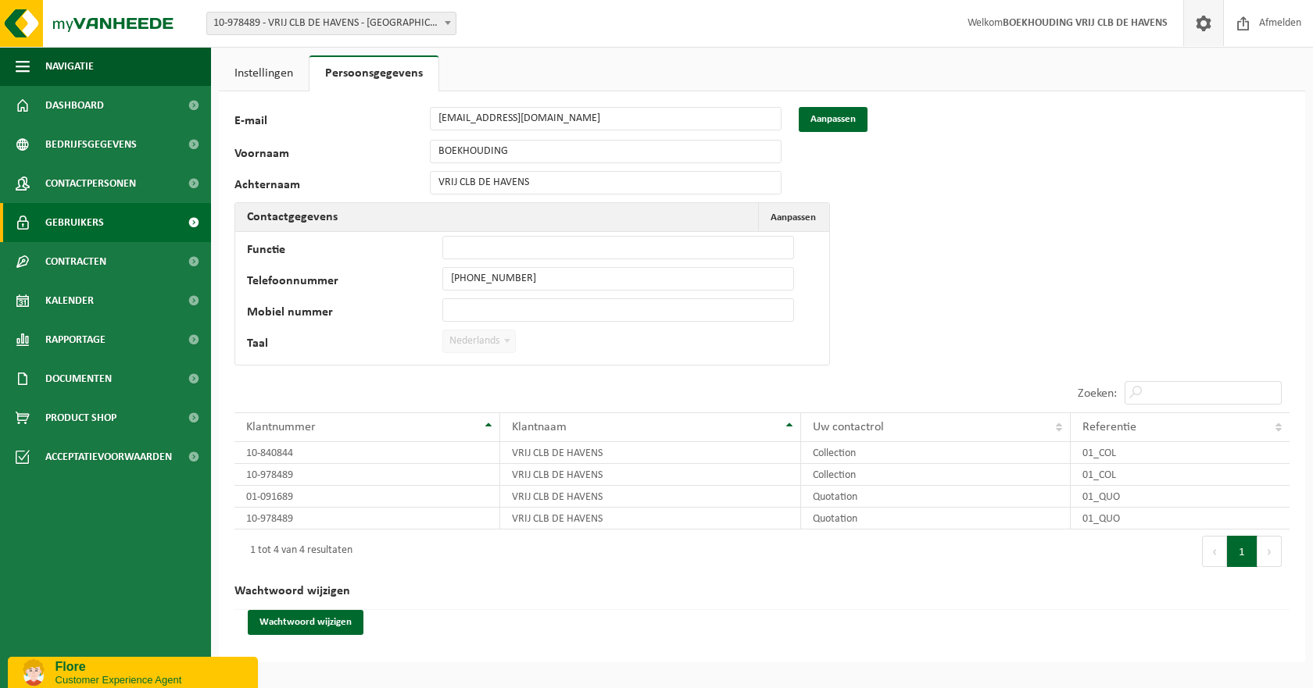
click at [102, 224] on span "Gebruikers" at bounding box center [74, 222] width 59 height 39
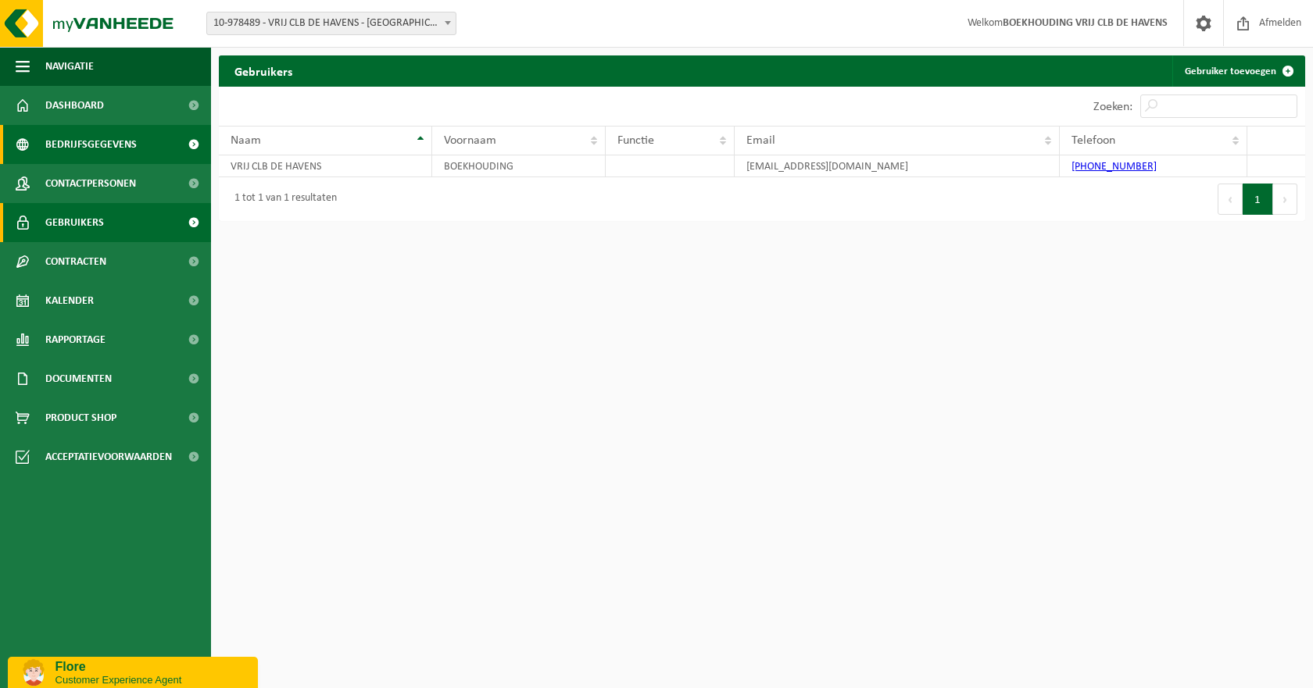
click at [104, 140] on span "Bedrijfsgegevens" at bounding box center [90, 144] width 91 height 39
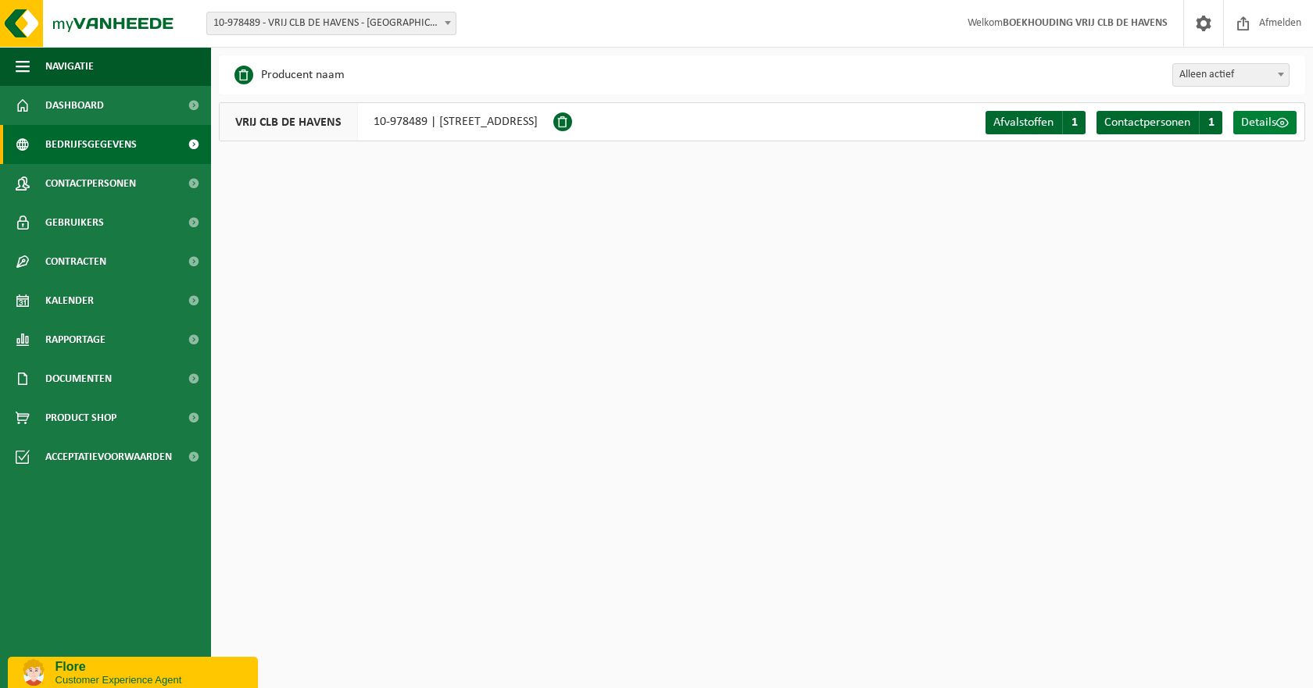
click at [1261, 125] on span "Details" at bounding box center [1258, 122] width 35 height 13
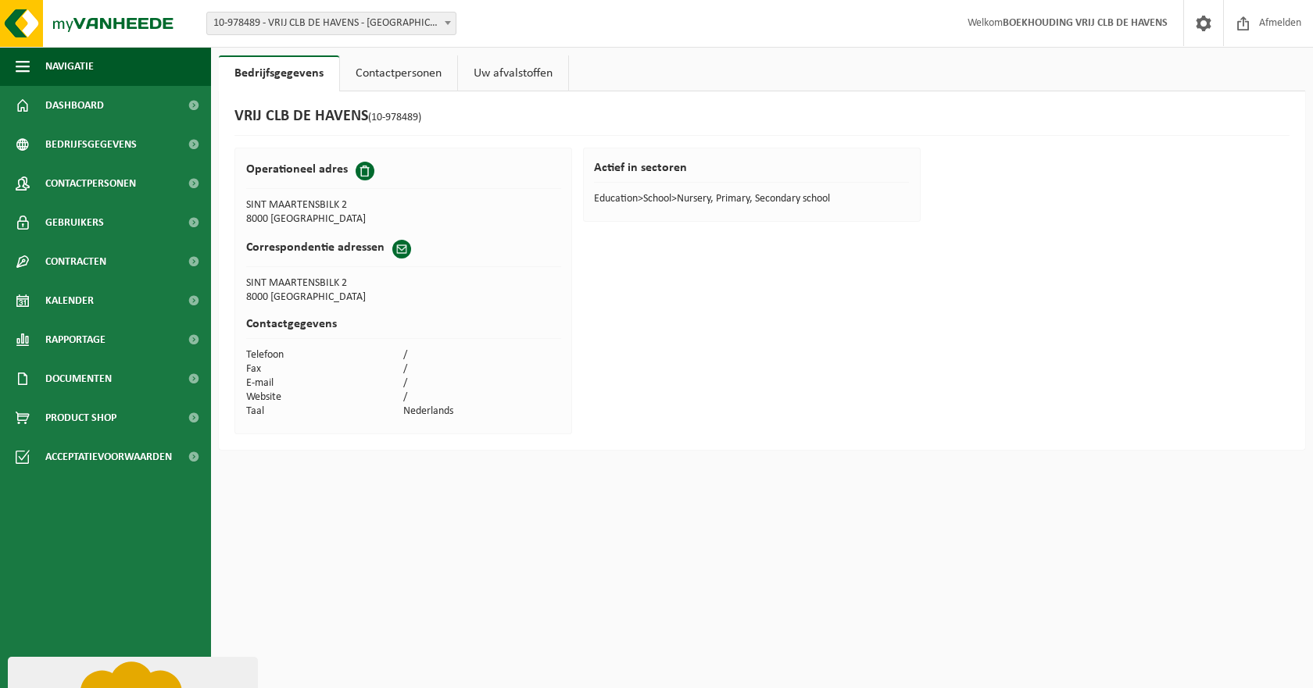
click at [391, 75] on link "Contactpersonen" at bounding box center [398, 73] width 117 height 36
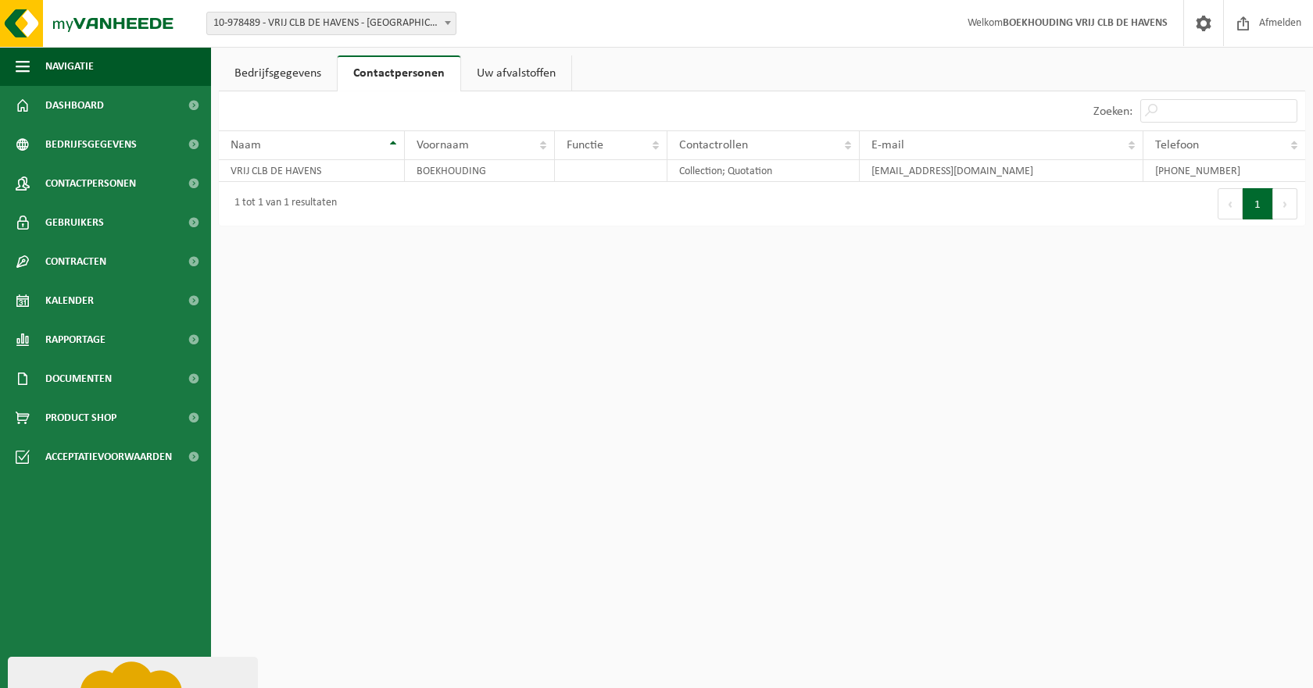
click at [305, 75] on link "Bedrijfsgegevens" at bounding box center [278, 73] width 118 height 36
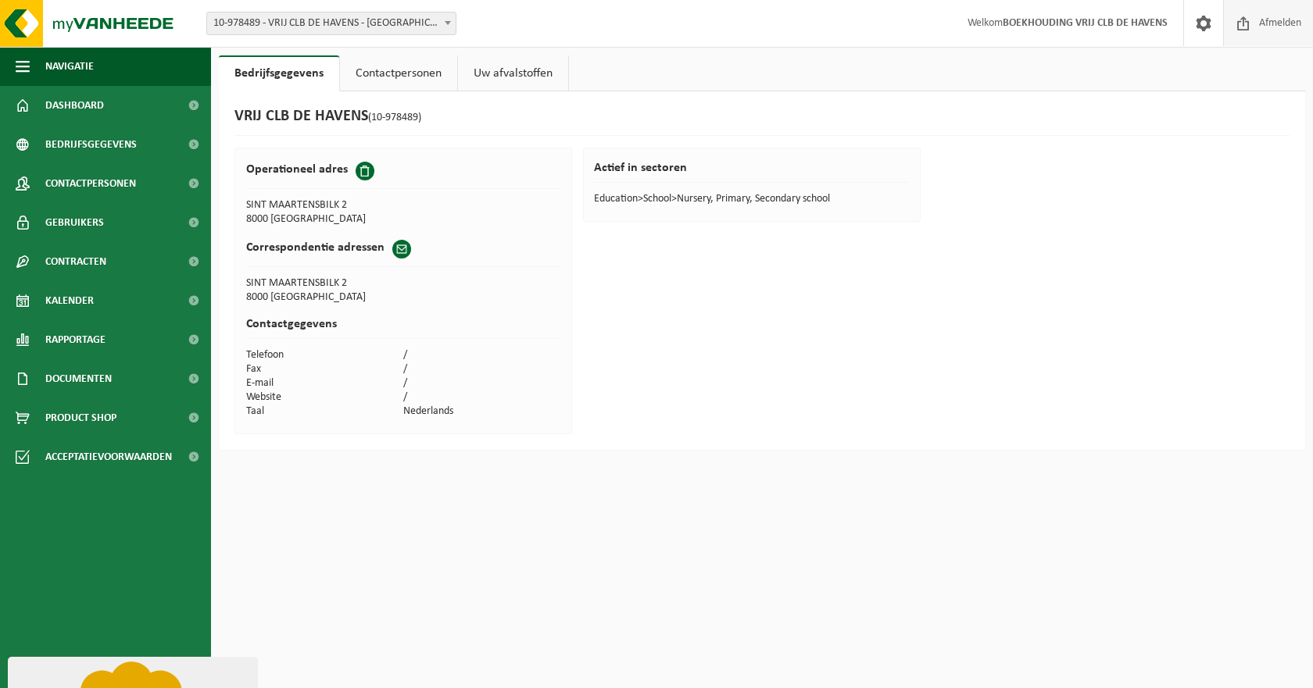
click at [1267, 21] on span "Afmelden" at bounding box center [1280, 23] width 50 height 46
